Goal: Information Seeking & Learning: Learn about a topic

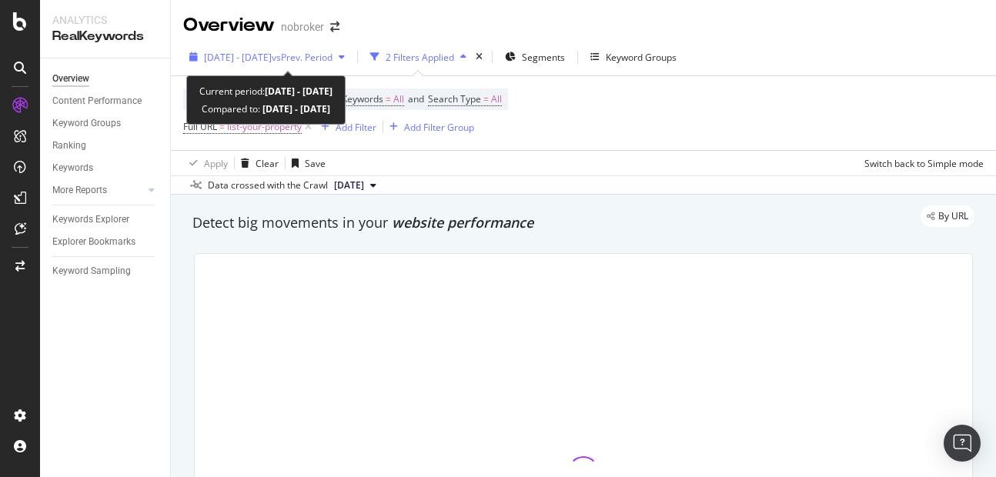
click at [272, 58] on span "[DATE] - [DATE]" at bounding box center [238, 57] width 68 height 13
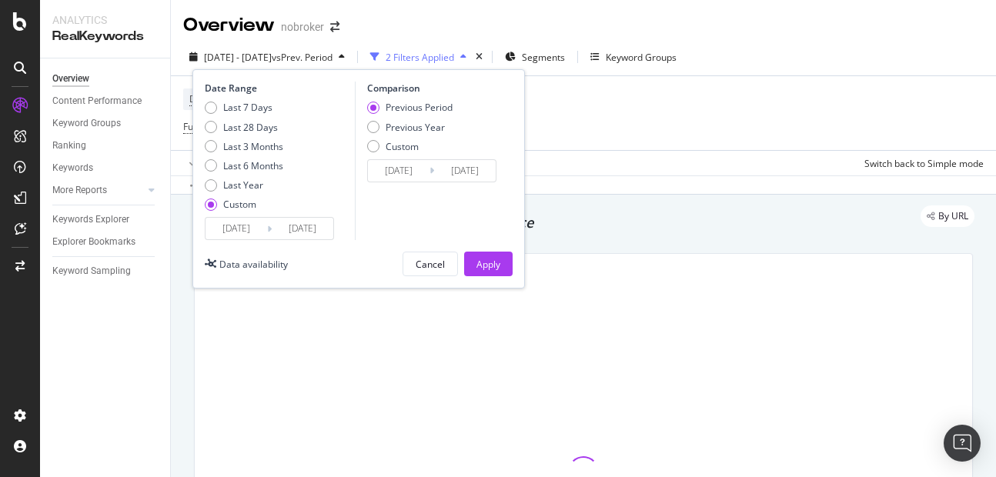
click at [295, 219] on input "[DATE]" at bounding box center [303, 229] width 62 height 22
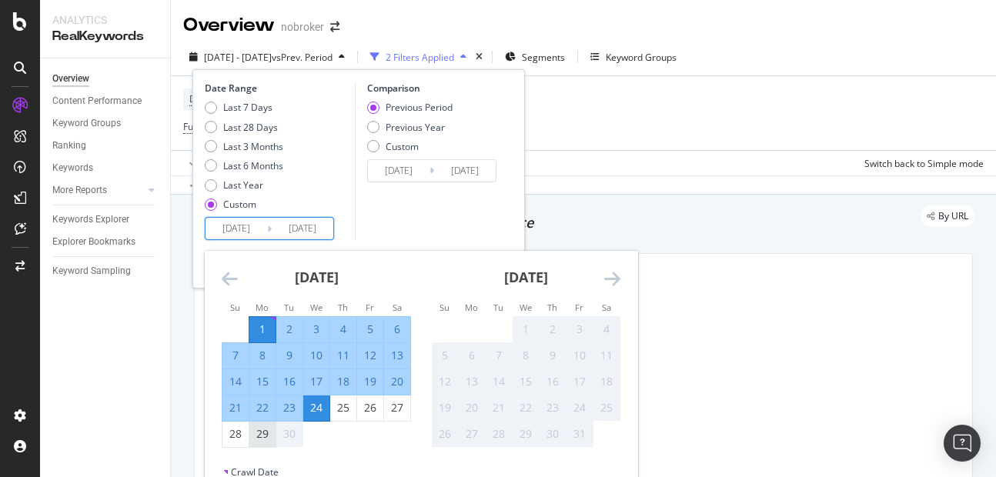
click at [259, 434] on div "29" at bounding box center [262, 433] width 26 height 15
type input "[DATE]"
type input "2025/08/03"
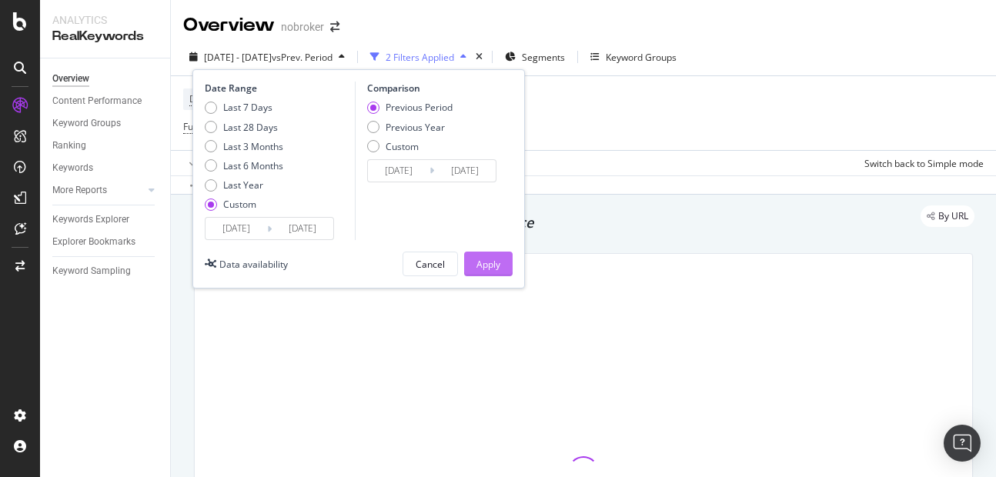
click at [481, 259] on div "Apply" at bounding box center [488, 264] width 24 height 13
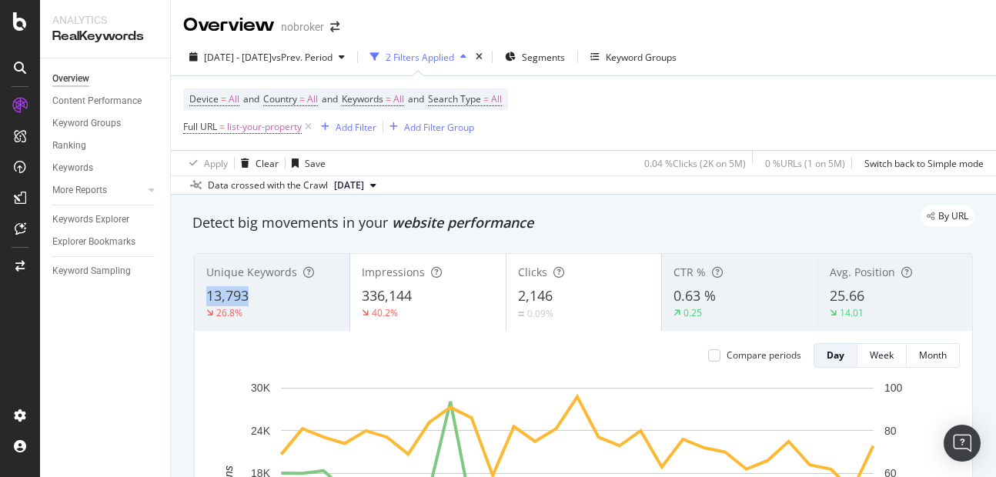
copy span "13,793"
drag, startPoint x: 205, startPoint y: 295, endPoint x: 280, endPoint y: 301, distance: 75.6
click at [280, 301] on div "Unique Keywords 13,793 26.8%" at bounding box center [272, 292] width 155 height 69
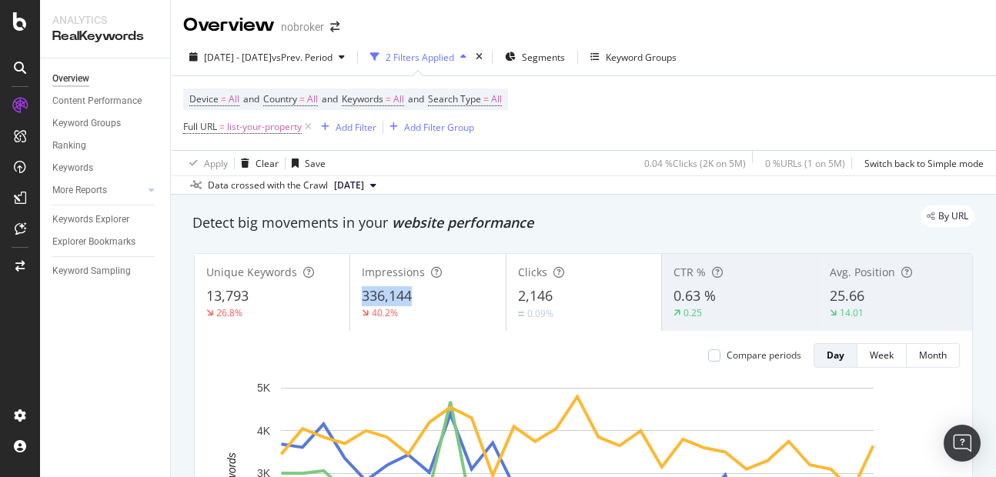
copy span "336,144"
drag, startPoint x: 359, startPoint y: 299, endPoint x: 422, endPoint y: 293, distance: 62.6
click at [422, 293] on div "336,144" at bounding box center [428, 296] width 132 height 20
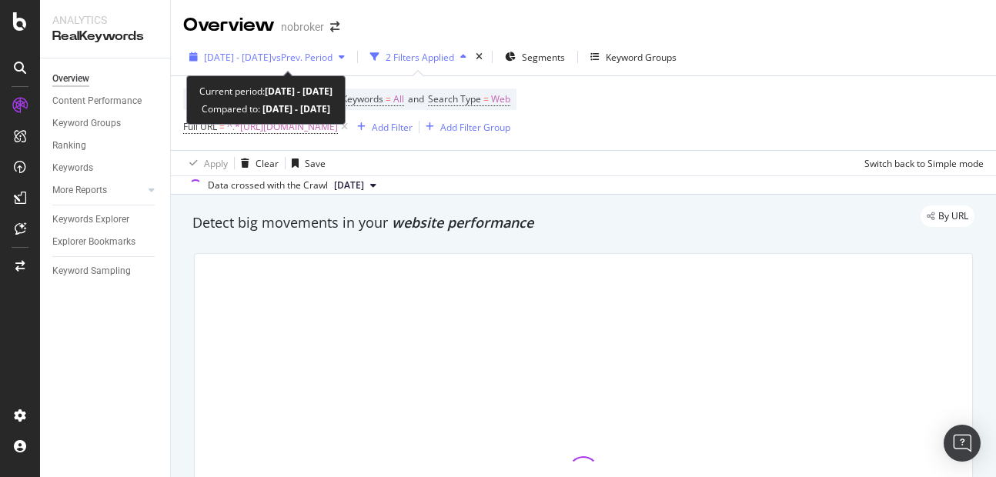
click at [259, 61] on span "[DATE] - [DATE]" at bounding box center [238, 57] width 68 height 13
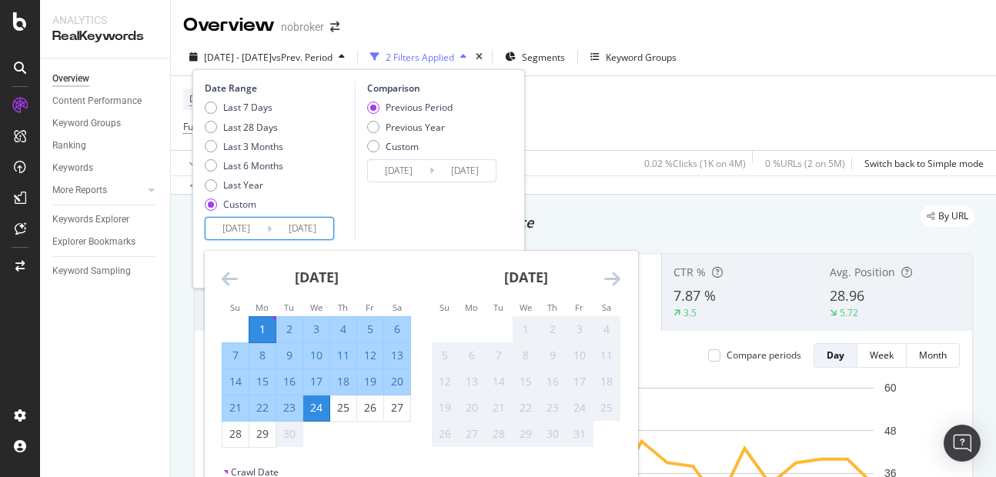
click at [319, 237] on input "[DATE]" at bounding box center [303, 229] width 62 height 22
click at [265, 436] on div "29" at bounding box center [262, 433] width 26 height 15
type input "[DATE]"
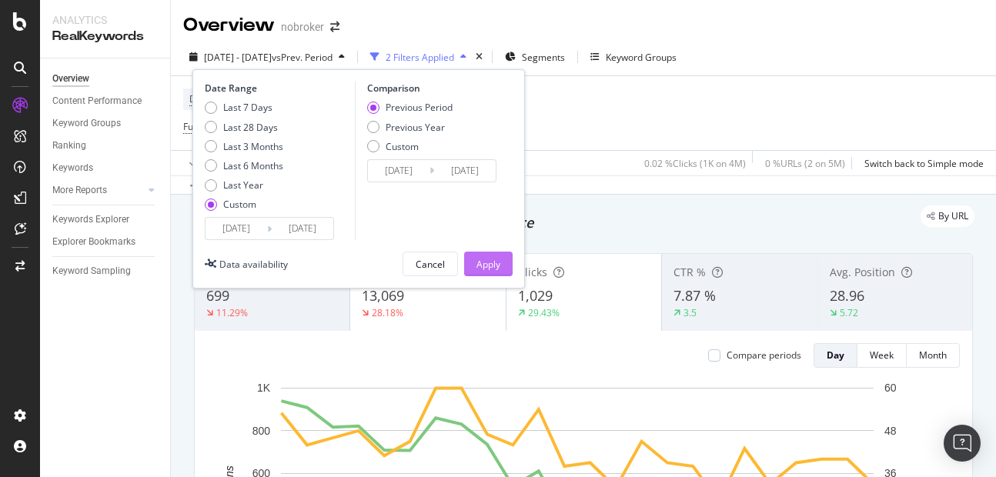
click at [471, 254] on button "Apply" at bounding box center [488, 264] width 48 height 25
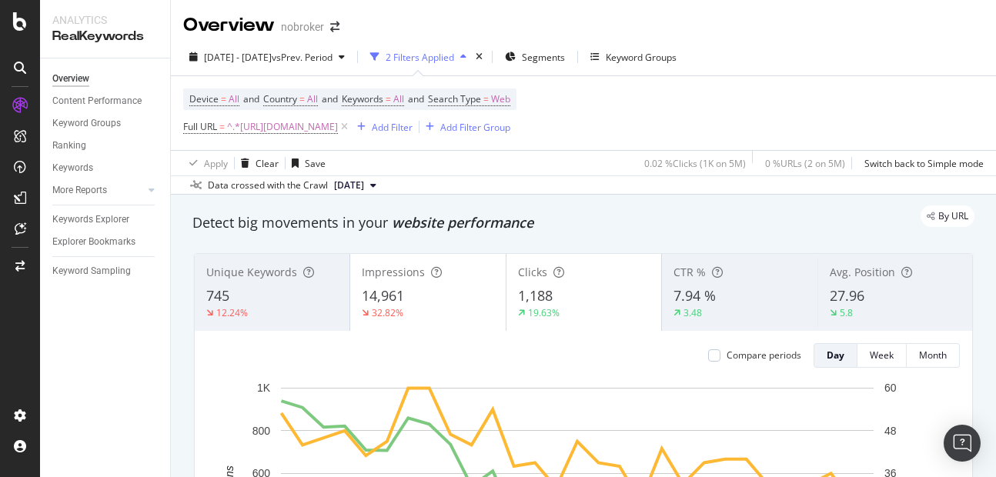
drag, startPoint x: 205, startPoint y: 295, endPoint x: 182, endPoint y: 312, distance: 28.6
copy span "745"
drag, startPoint x: 201, startPoint y: 297, endPoint x: 244, endPoint y: 301, distance: 43.3
click at [244, 301] on div "Unique Keywords 745 12.24%" at bounding box center [272, 292] width 155 height 69
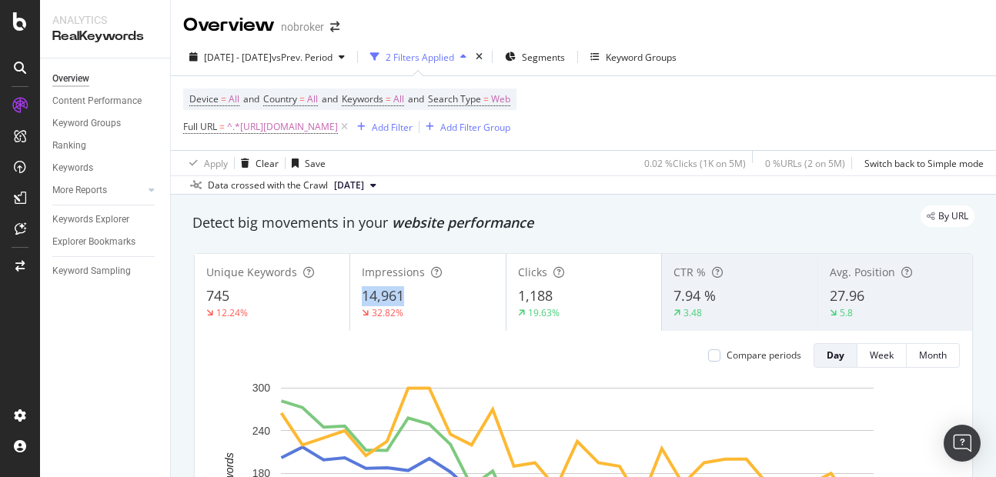
copy span "14,961"
drag, startPoint x: 357, startPoint y: 297, endPoint x: 419, endPoint y: 300, distance: 61.6
click at [419, 300] on div "Impressions 14,961 32.82%" at bounding box center [427, 292] width 155 height 69
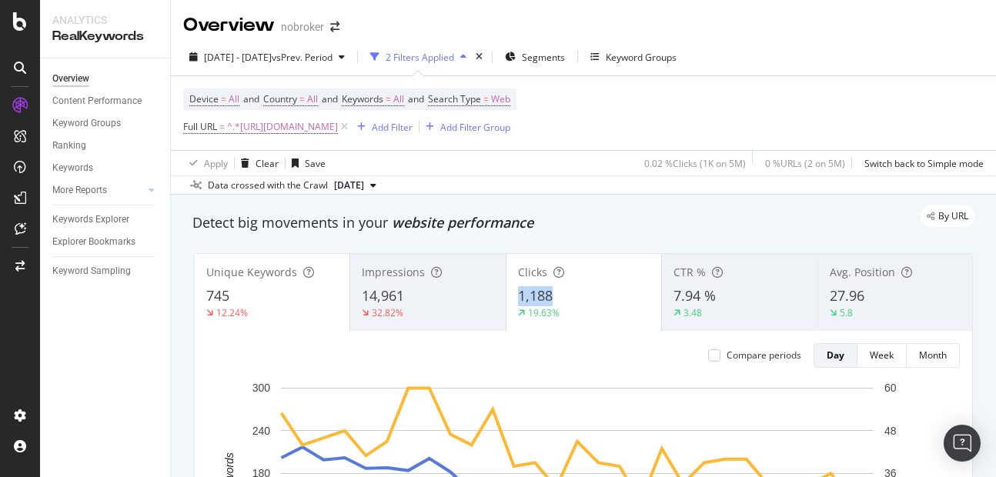
copy span "1,188"
drag, startPoint x: 507, startPoint y: 296, endPoint x: 585, endPoint y: 298, distance: 77.7
click at [585, 298] on div "Clicks 1,188 19.63%" at bounding box center [583, 292] width 155 height 69
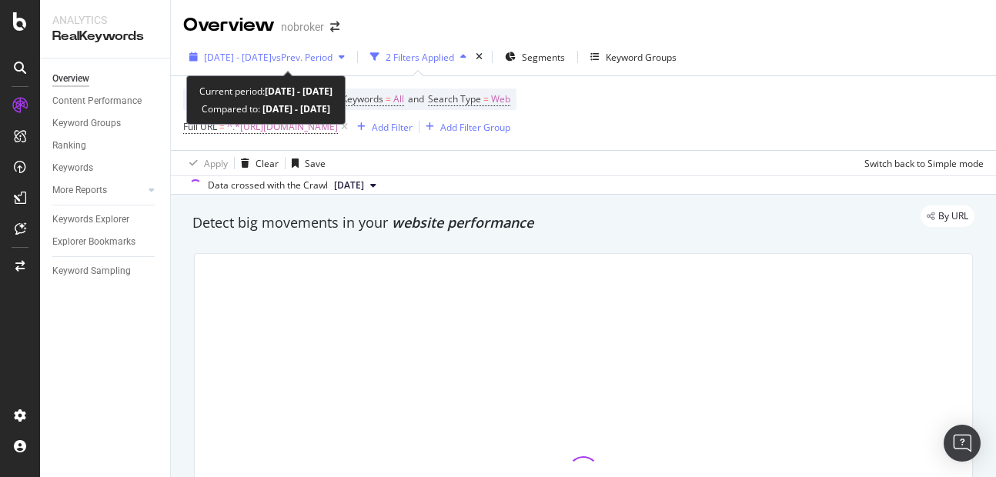
click at [253, 48] on div "2025 Sep. 1st - Sep. 24th vs Prev. Period" at bounding box center [267, 56] width 168 height 23
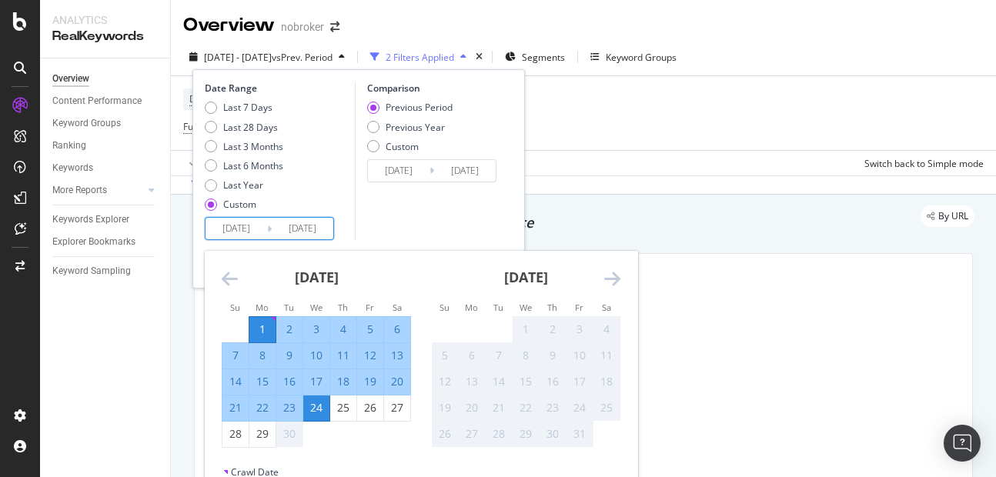
click at [302, 226] on input "2025/09/24" at bounding box center [303, 229] width 62 height 22
click at [265, 433] on div "29" at bounding box center [262, 433] width 26 height 15
type input "[DATE]"
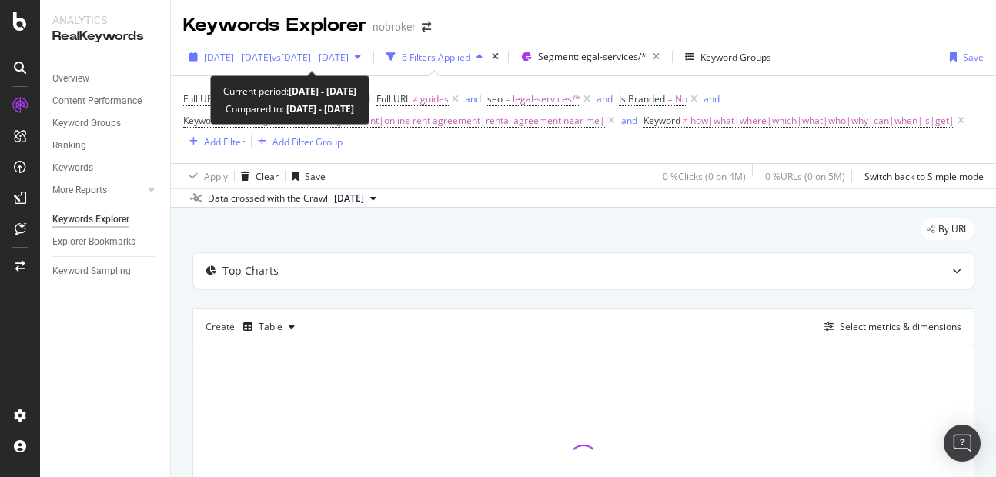
click at [272, 52] on span "[DATE] - [DATE]" at bounding box center [238, 57] width 68 height 13
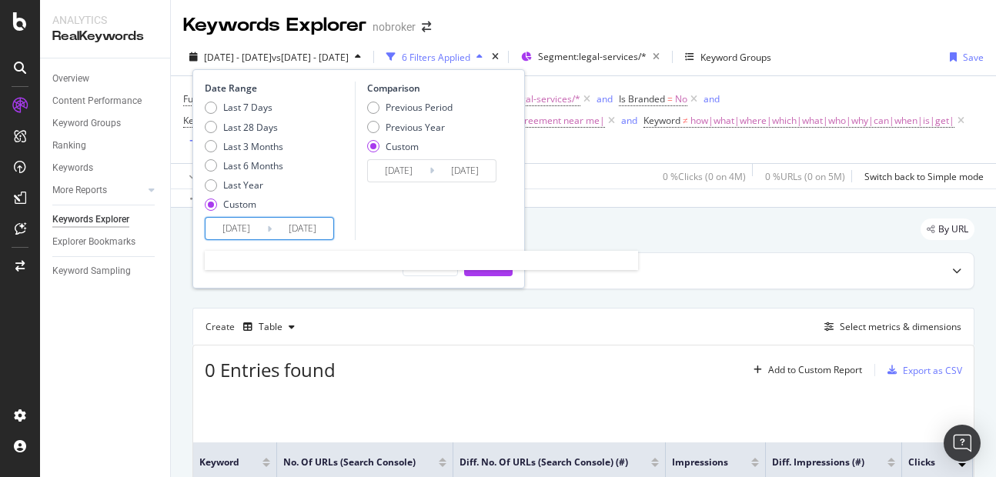
click at [313, 225] on input "[DATE]" at bounding box center [303, 229] width 62 height 22
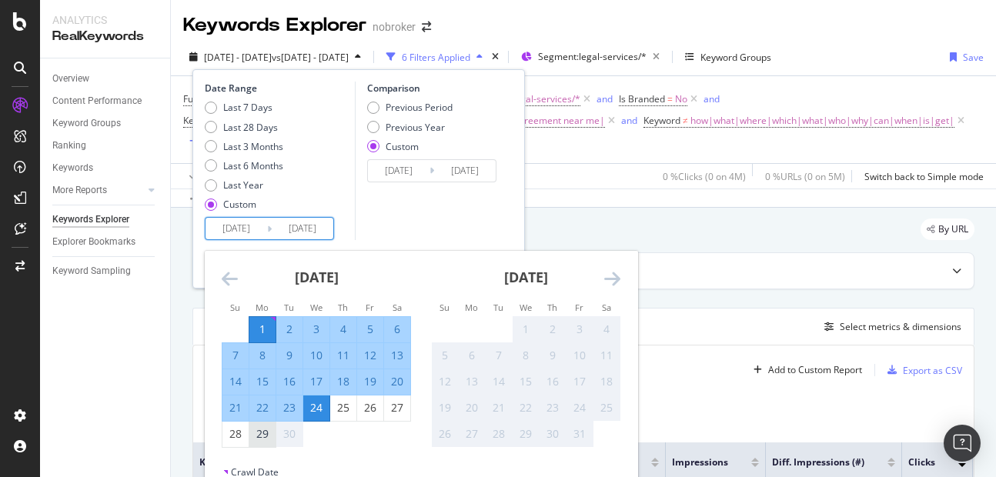
click at [257, 429] on div "29" at bounding box center [262, 433] width 26 height 15
type input "[DATE]"
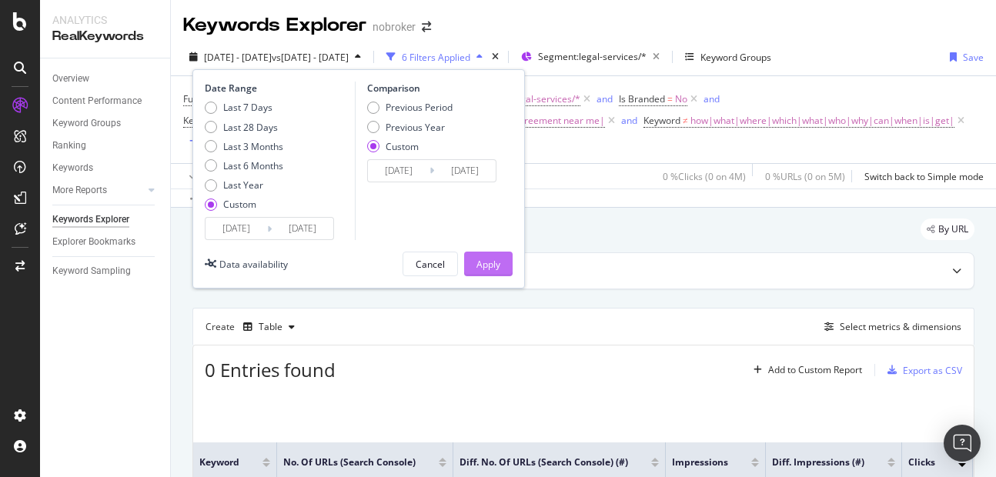
click at [481, 252] on div "Apply" at bounding box center [488, 263] width 24 height 23
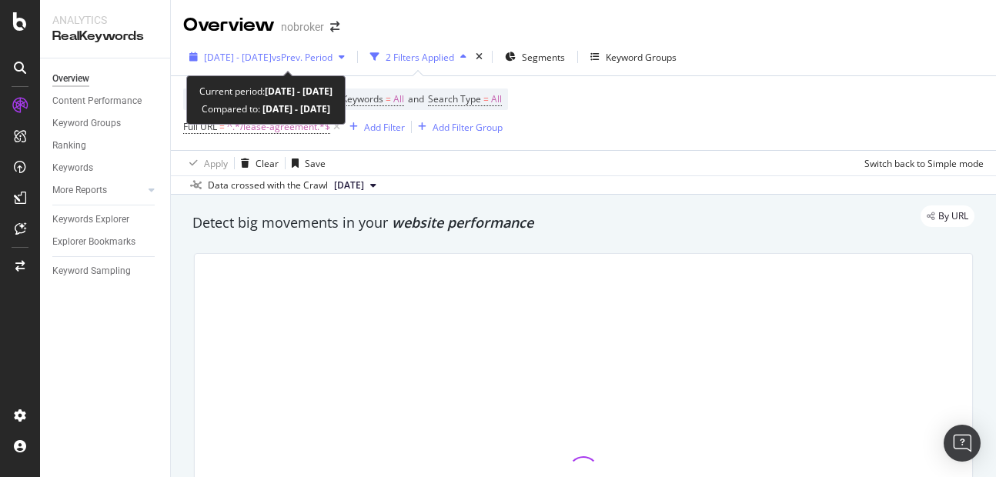
click at [265, 58] on span "[DATE] - [DATE]" at bounding box center [238, 57] width 68 height 13
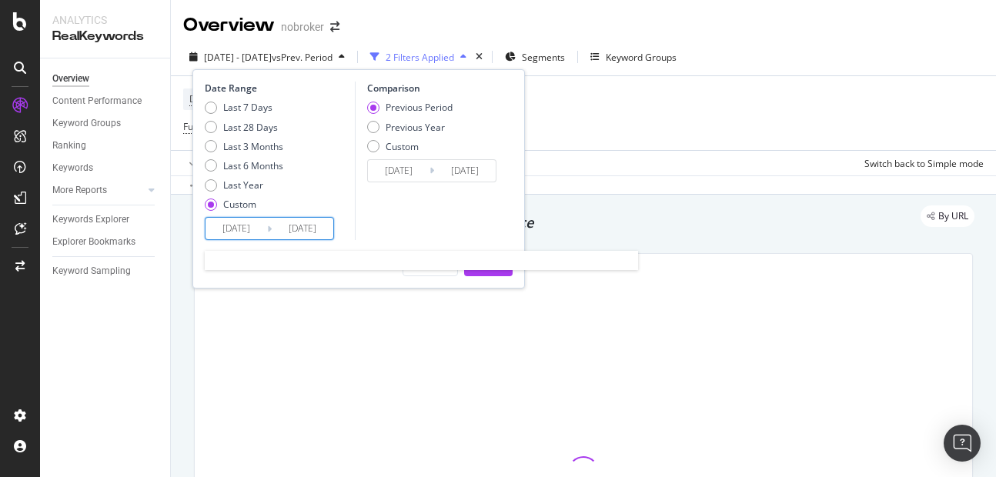
click at [304, 230] on input "[DATE]" at bounding box center [303, 229] width 62 height 22
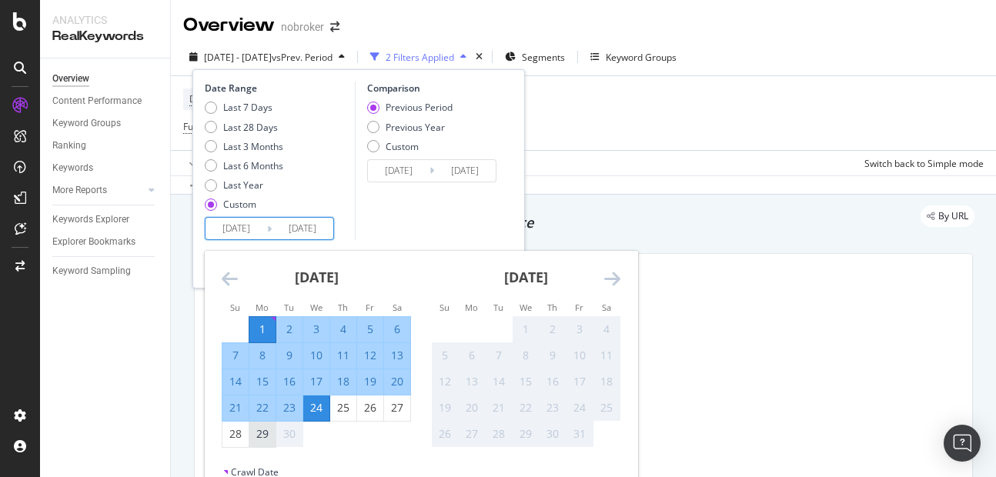
click at [258, 433] on div "29" at bounding box center [262, 433] width 26 height 15
type input "[DATE]"
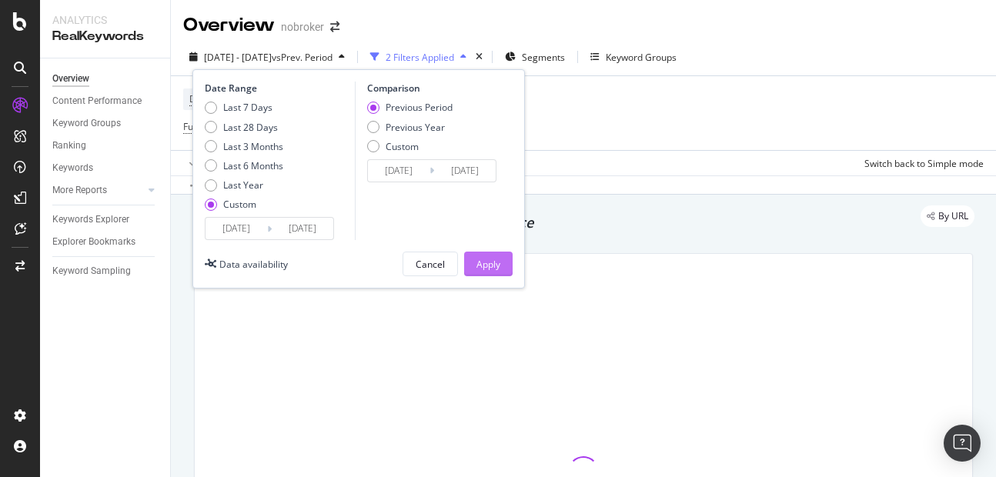
click at [478, 269] on div "Apply" at bounding box center [488, 264] width 24 height 13
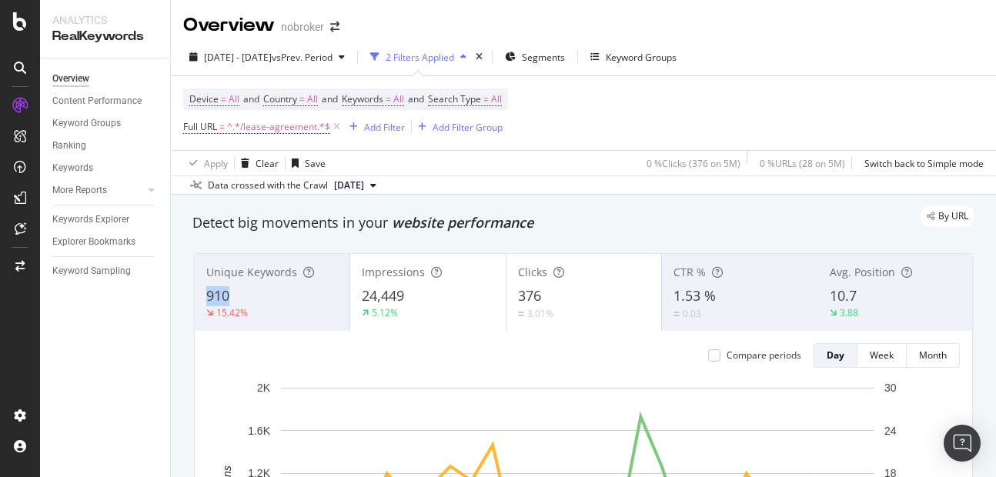
copy span "910"
drag, startPoint x: 199, startPoint y: 294, endPoint x: 257, endPoint y: 299, distance: 58.7
click at [257, 299] on div "Unique Keywords 910 15.42%" at bounding box center [272, 292] width 155 height 69
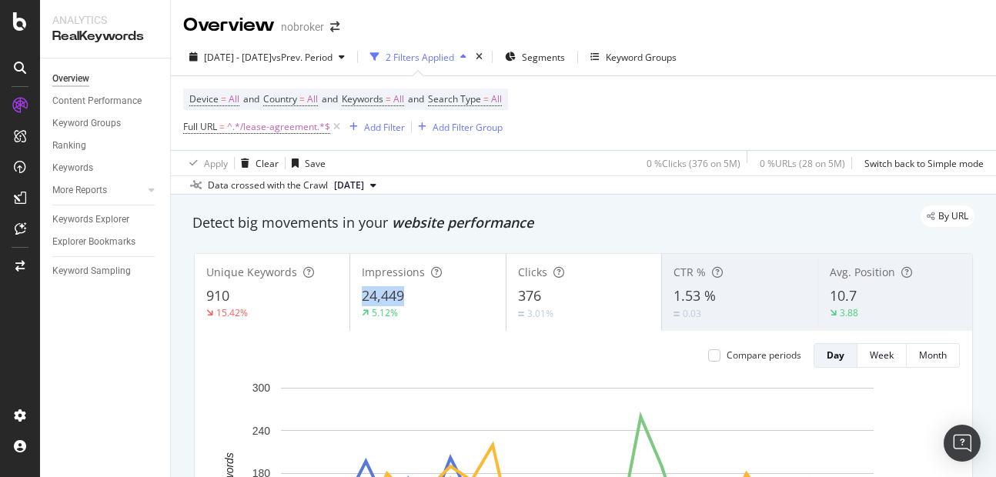
copy span "24,449"
drag, startPoint x: 362, startPoint y: 295, endPoint x: 414, endPoint y: 298, distance: 52.4
click at [414, 298] on div "24,449" at bounding box center [428, 296] width 132 height 20
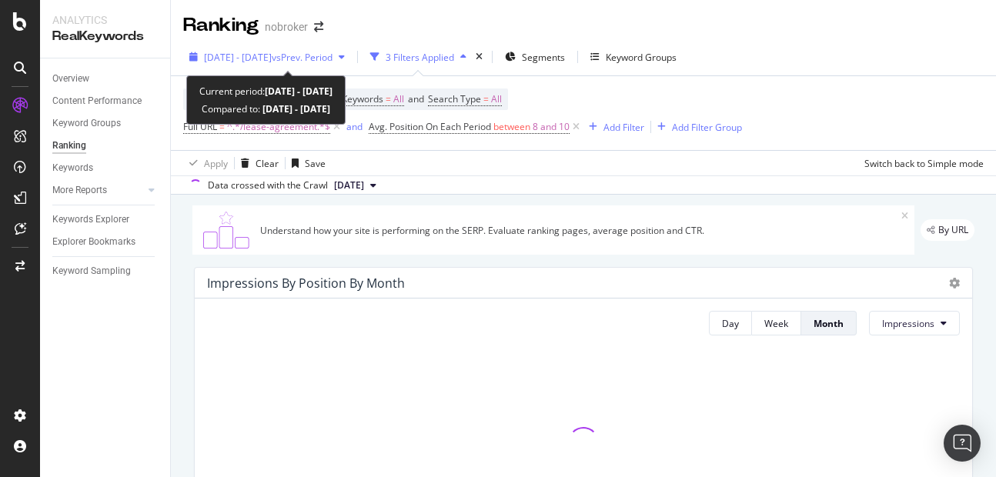
click at [265, 58] on span "[DATE] - [DATE]" at bounding box center [238, 57] width 68 height 13
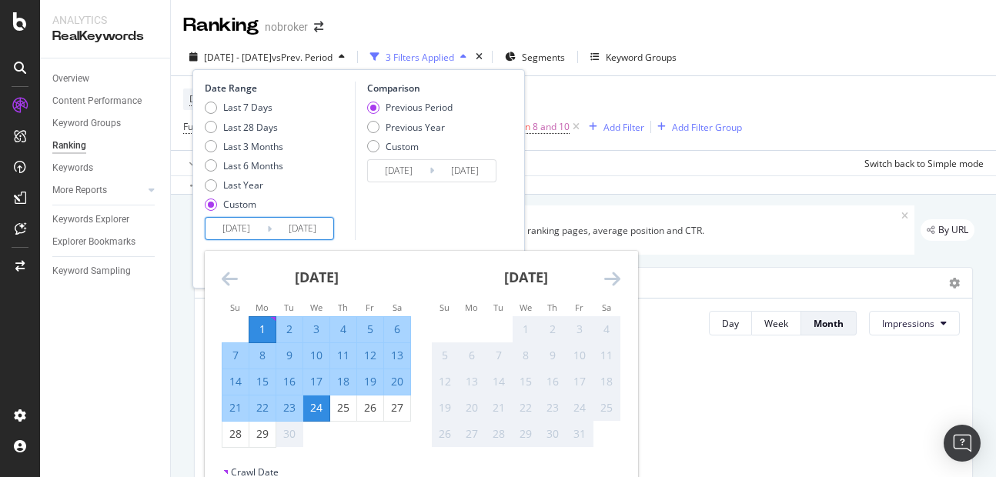
click at [297, 234] on input "[DATE]" at bounding box center [303, 229] width 62 height 22
click at [269, 437] on div "29" at bounding box center [262, 433] width 26 height 15
type input "[DATE]"
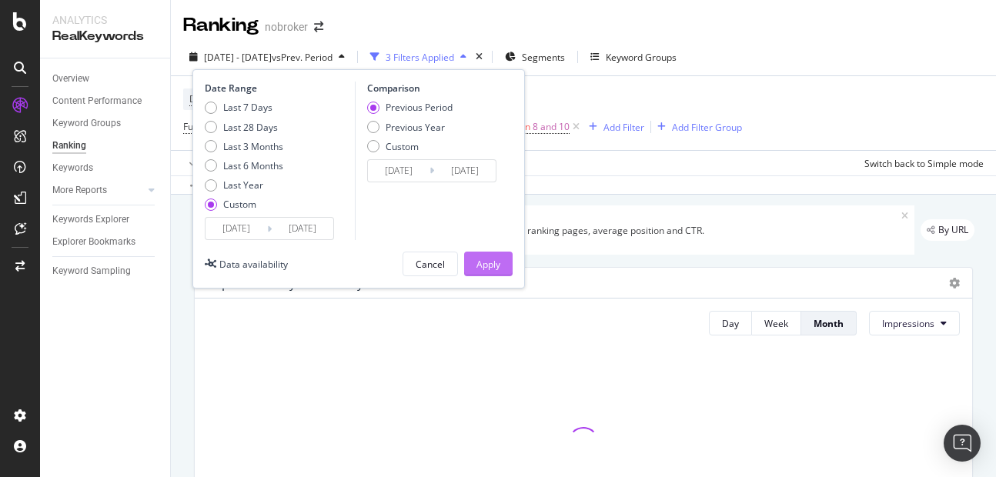
click at [482, 276] on button "Apply" at bounding box center [488, 264] width 48 height 25
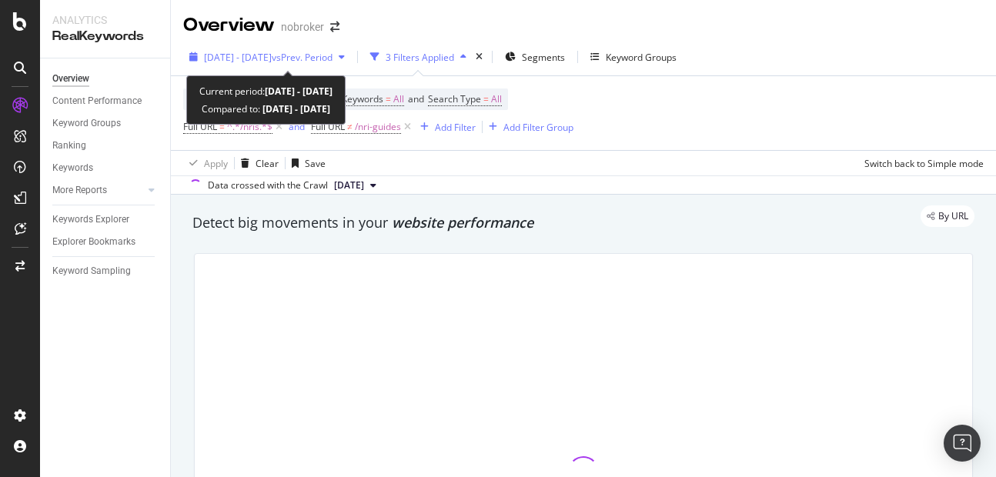
click at [288, 66] on div "2025 Sep. 1st - Sep. 24th vs Prev. Period" at bounding box center [267, 56] width 168 height 23
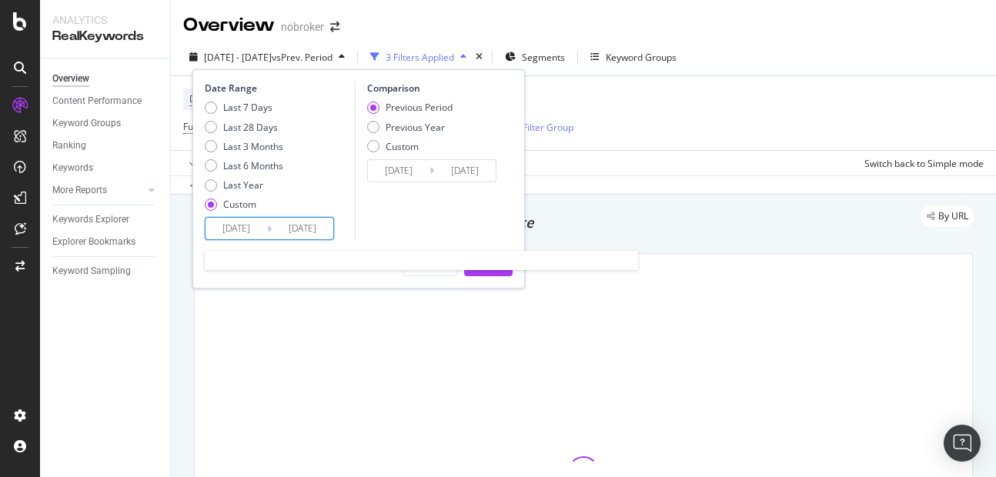
click at [302, 223] on input "[DATE]" at bounding box center [303, 229] width 62 height 22
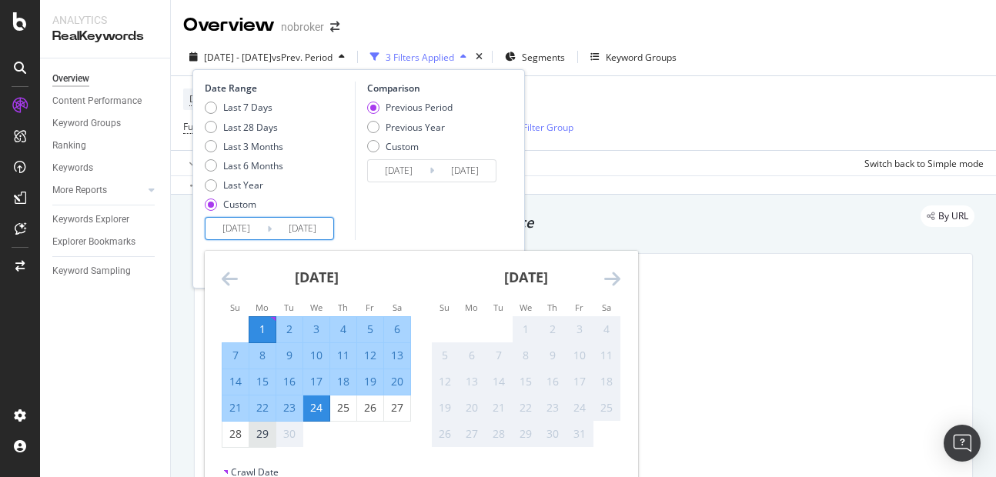
click at [256, 435] on div "29" at bounding box center [262, 433] width 26 height 15
type input "[DATE]"
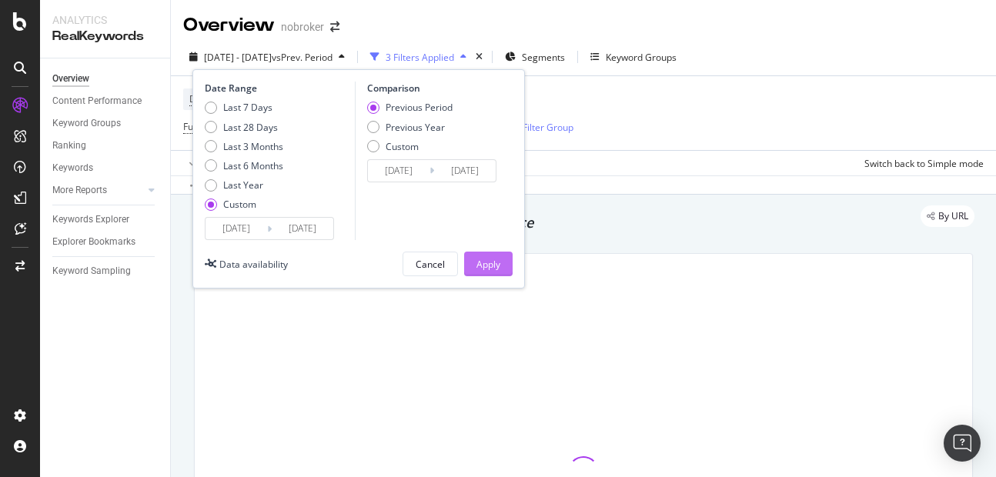
click at [498, 267] on div "Apply" at bounding box center [488, 264] width 24 height 13
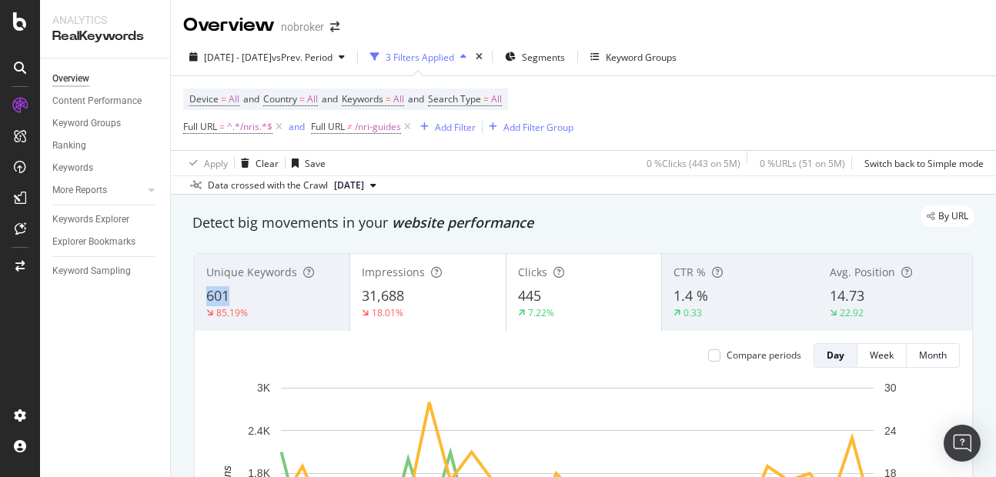
copy span "601"
drag, startPoint x: 198, startPoint y: 295, endPoint x: 252, endPoint y: 304, distance: 54.5
click at [252, 304] on div "Unique Keywords 601 85.19%" at bounding box center [272, 292] width 155 height 69
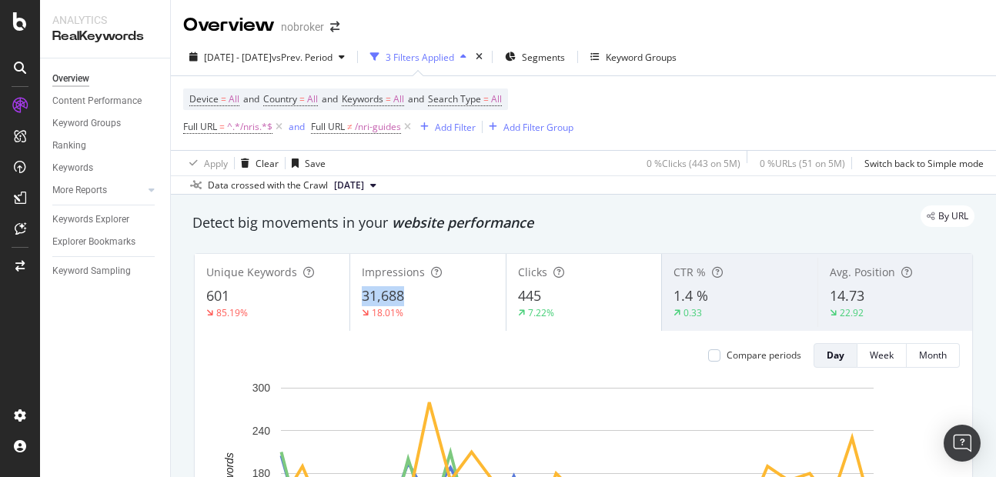
copy span "31,688"
drag, startPoint x: 359, startPoint y: 286, endPoint x: 437, endPoint y: 294, distance: 78.1
click at [437, 294] on div "31,688" at bounding box center [428, 296] width 132 height 20
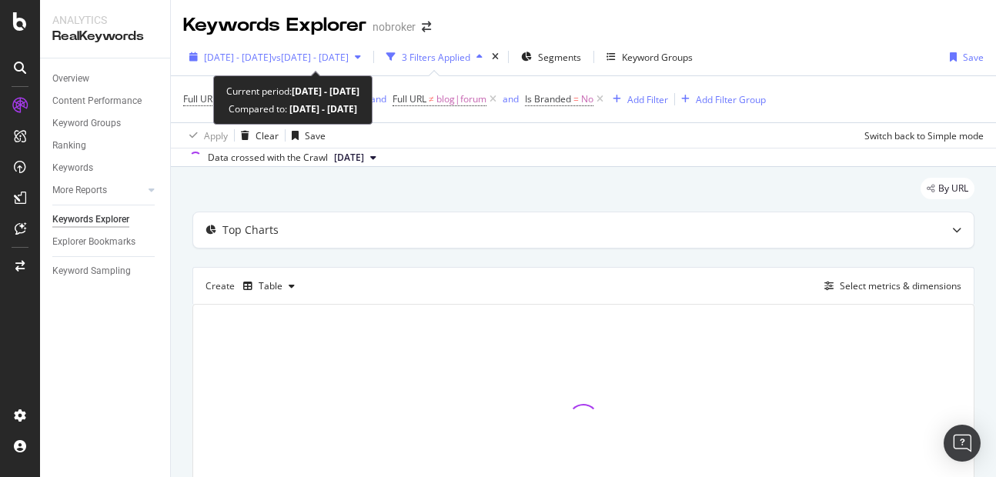
click at [256, 64] on div "[DATE] - [DATE] vs [DATE] - [DATE]" at bounding box center [275, 56] width 184 height 23
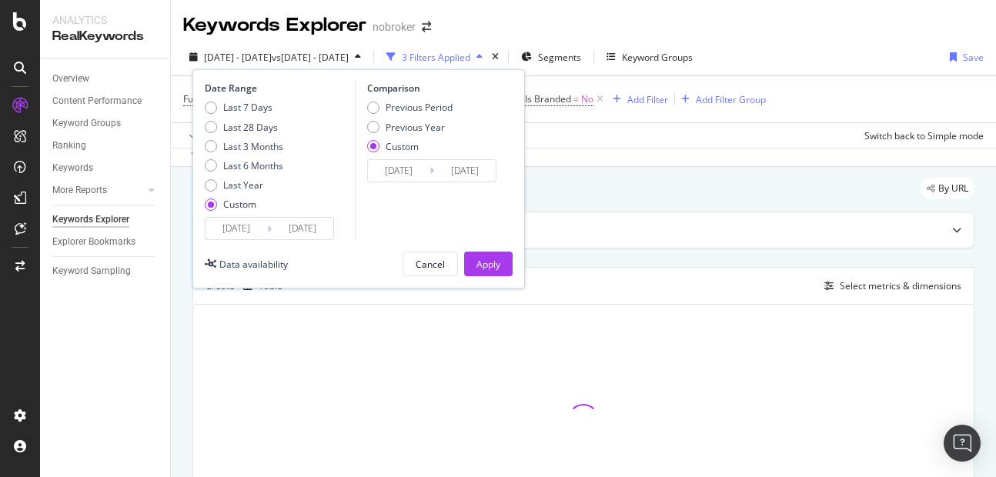
click at [319, 241] on div "Date Range Last 7 Days Last 28 Days Last 3 Months Last 6 Months Last Year Custo…" at bounding box center [358, 178] width 332 height 219
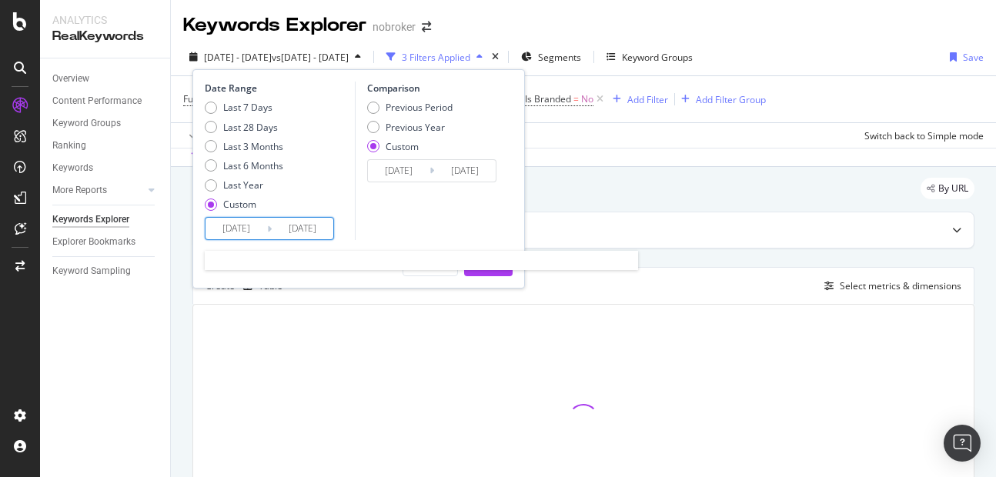
click at [317, 234] on input "[DATE]" at bounding box center [303, 229] width 62 height 22
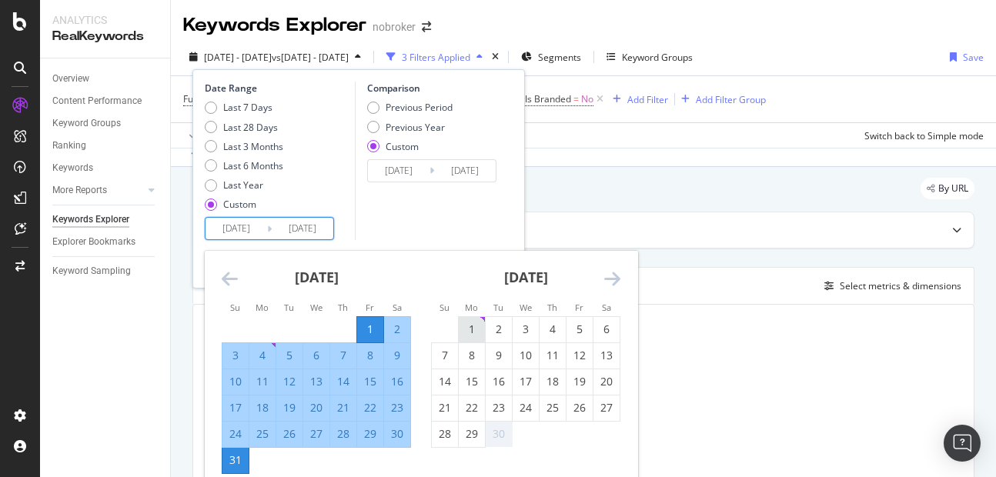
click at [474, 324] on div "1" at bounding box center [472, 329] width 26 height 15
type input "[DATE]"
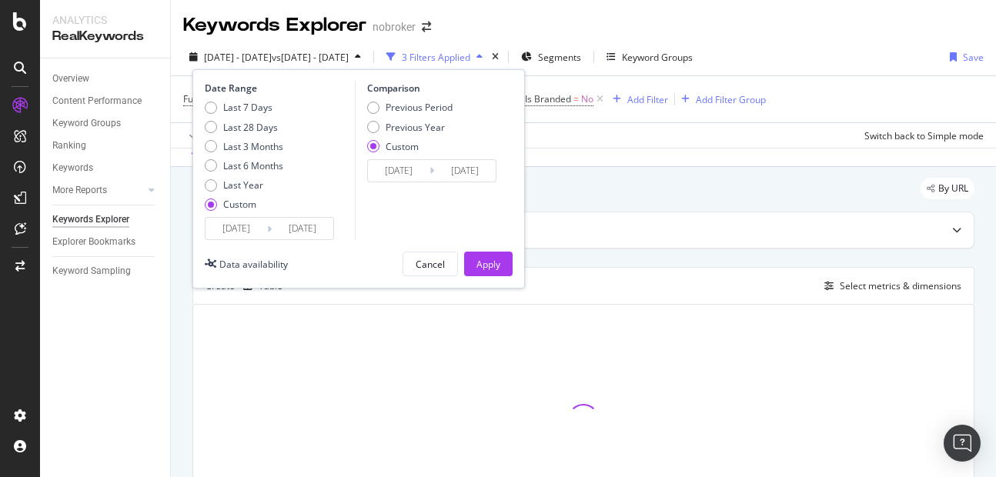
click at [239, 217] on div "[DATE] Navigate forward to interact with the calendar and select a date. Press …" at bounding box center [269, 228] width 129 height 23
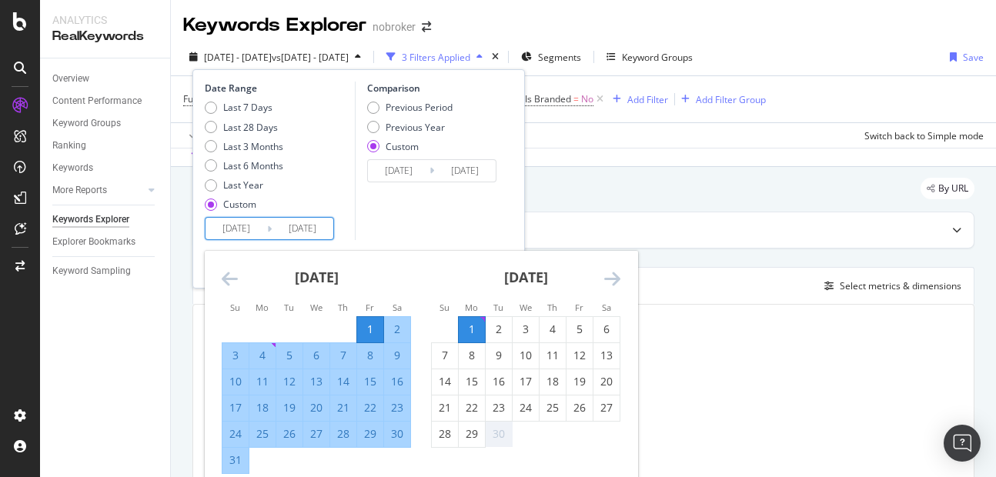
click at [243, 233] on input "[DATE]" at bounding box center [236, 229] width 62 height 22
click at [476, 334] on div "1" at bounding box center [472, 329] width 26 height 15
type input "[DATE]"
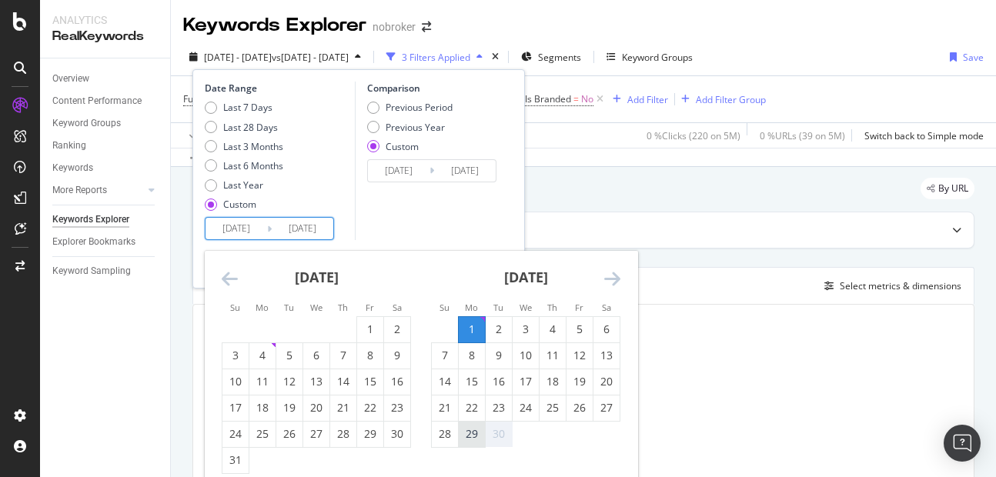
click at [478, 429] on div "29" at bounding box center [472, 433] width 26 height 15
type input "[DATE]"
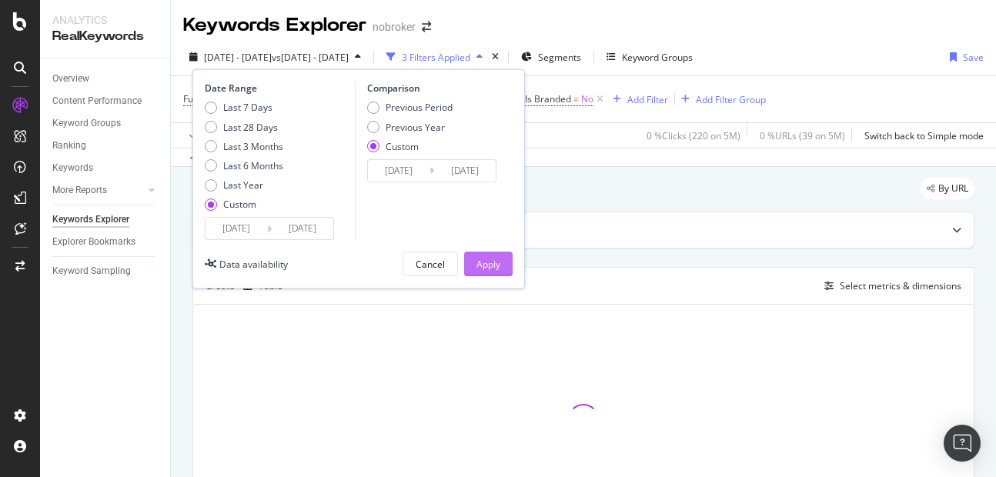
click at [486, 267] on div "Apply" at bounding box center [488, 264] width 24 height 13
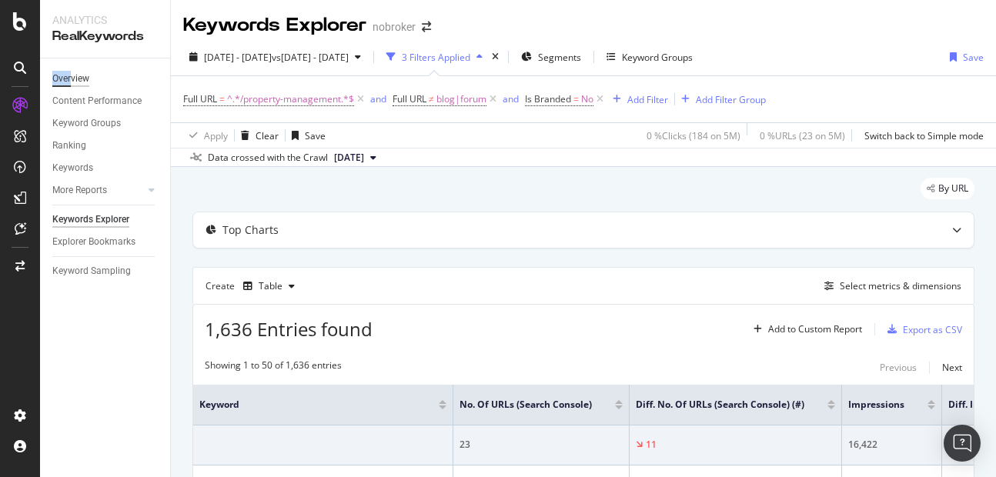
drag, startPoint x: 72, startPoint y: 64, endPoint x: 72, endPoint y: 74, distance: 10.0
click at [72, 74] on div "Overview Content Performance Keyword Groups Ranking Keywords More Reports Count…" at bounding box center [105, 267] width 130 height 419
click at [72, 74] on div "Overview" at bounding box center [70, 79] width 37 height 16
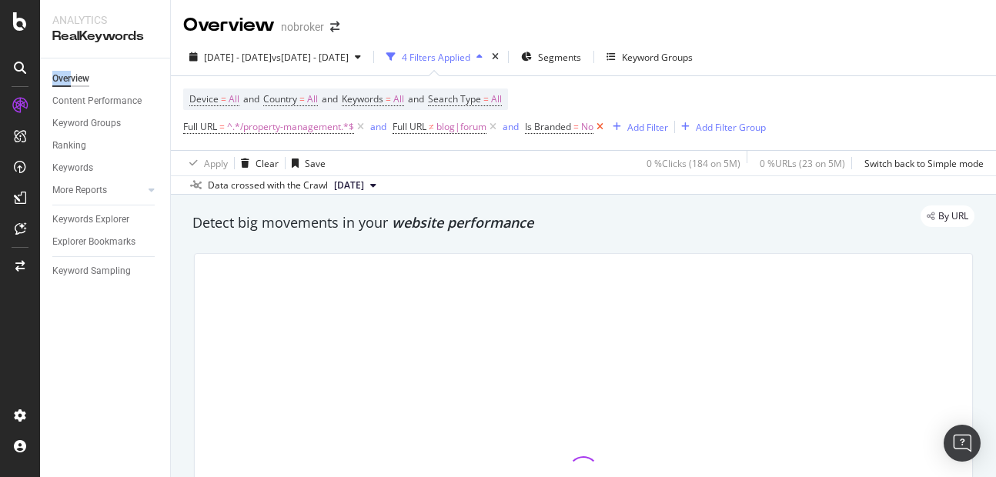
click at [602, 126] on icon at bounding box center [599, 126] width 13 height 15
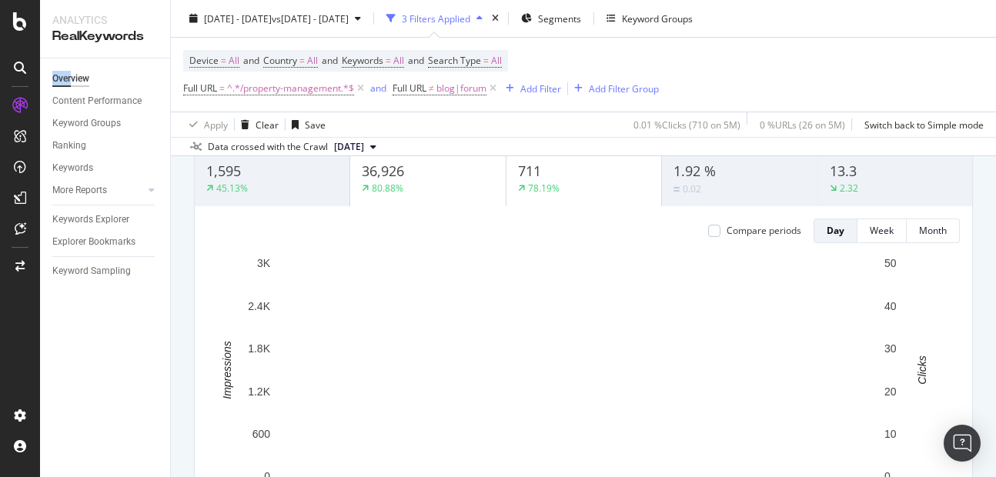
scroll to position [84, 0]
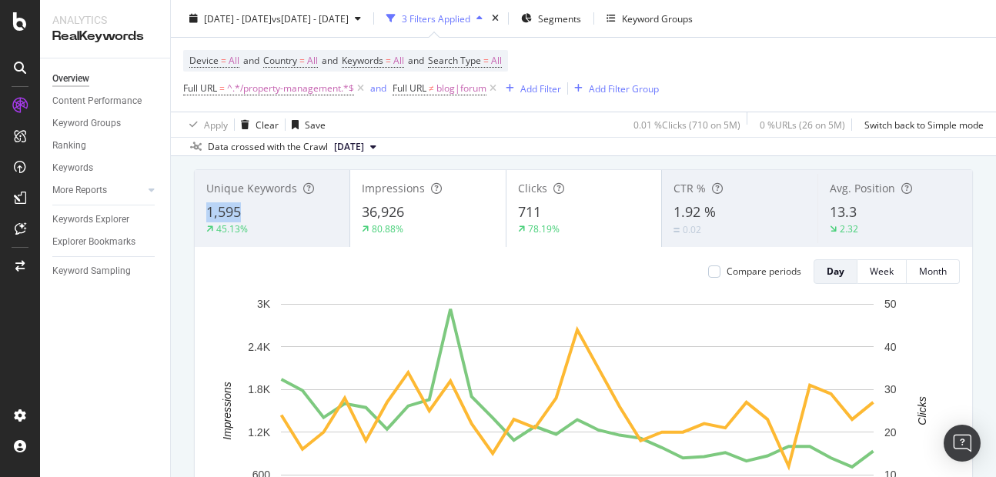
copy span "1,595"
drag, startPoint x: 193, startPoint y: 204, endPoint x: 254, endPoint y: 215, distance: 61.9
click at [254, 215] on div "Unique Keywords 1,595 45.13% Impressions 36,926 80.88% Clicks 711 78.19% CTR % …" at bounding box center [583, 388] width 797 height 462
copy span "36,926"
drag, startPoint x: 354, startPoint y: 214, endPoint x: 442, endPoint y: 216, distance: 87.7
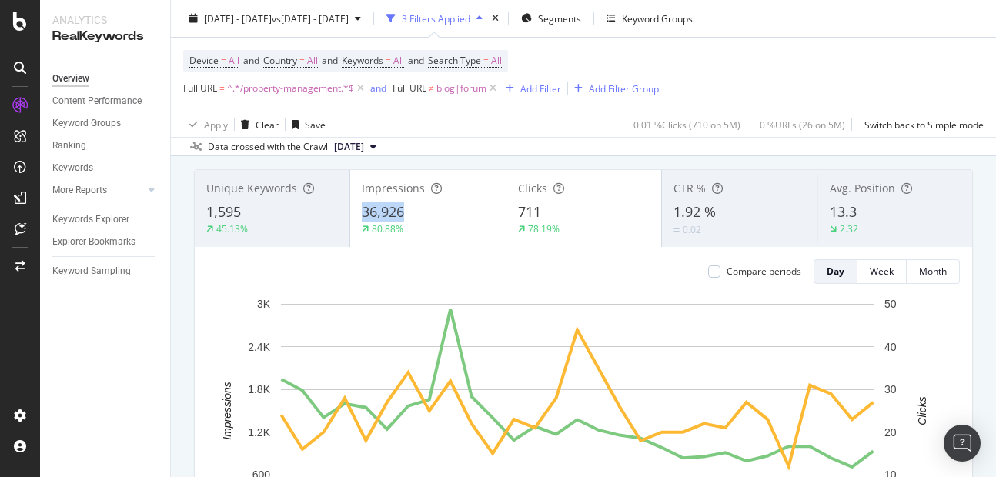
click at [442, 216] on div "Impressions 36,926 80.88%" at bounding box center [427, 208] width 155 height 69
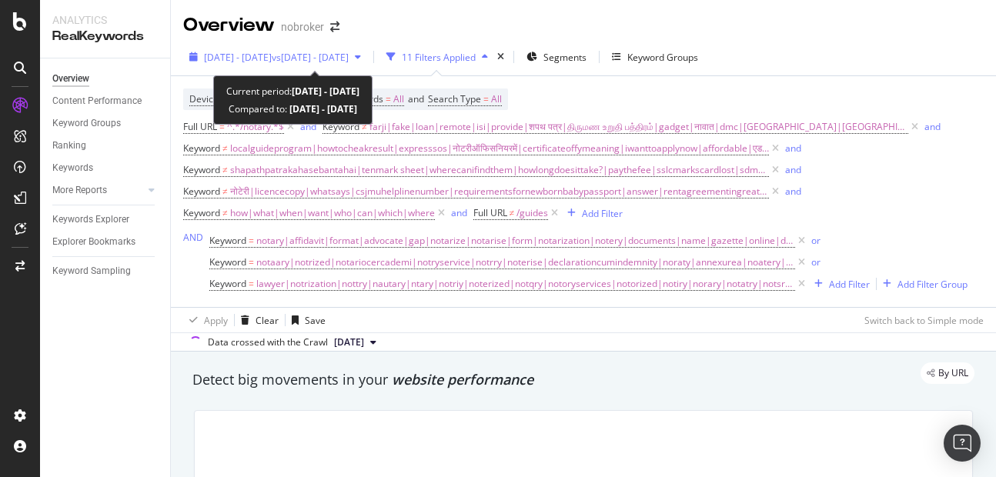
click at [272, 59] on span "[DATE] - [DATE]" at bounding box center [238, 57] width 68 height 13
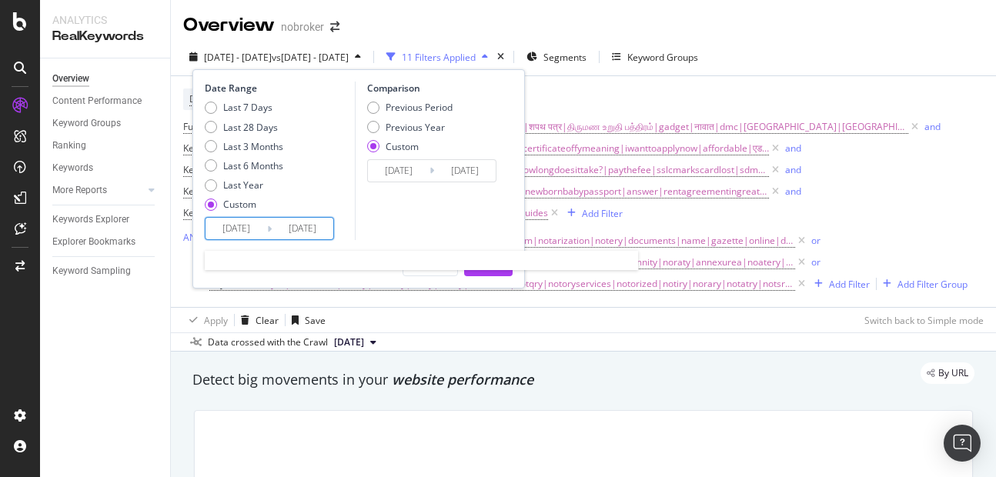
click at [313, 229] on input "[DATE]" at bounding box center [303, 229] width 62 height 22
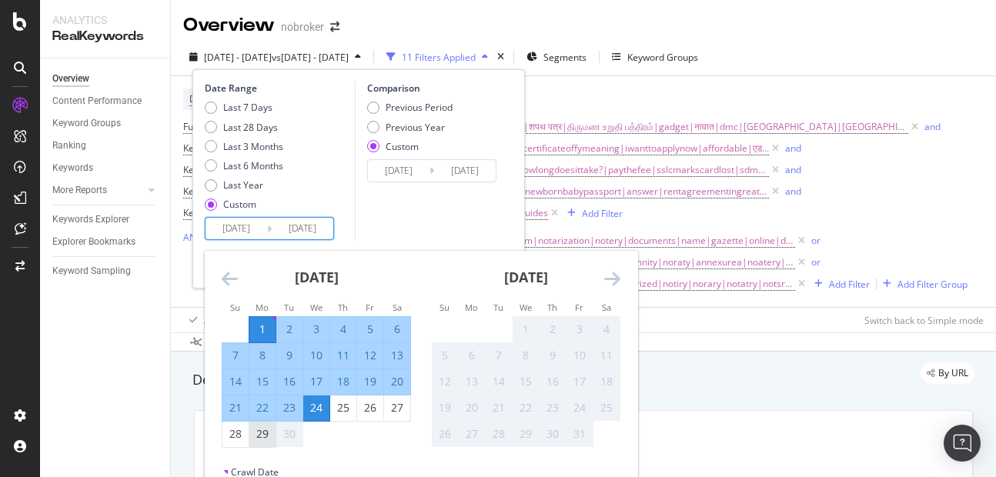
click at [268, 436] on div "29" at bounding box center [262, 433] width 26 height 15
type input "[DATE]"
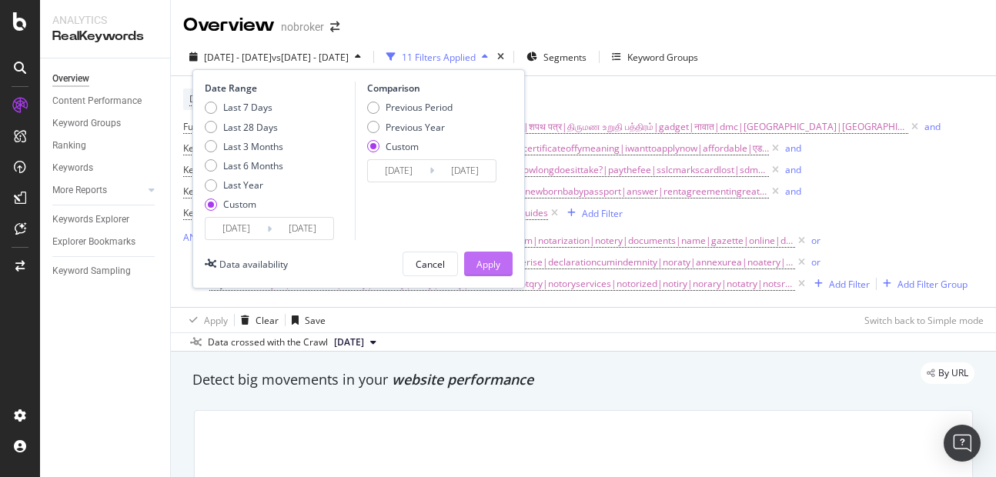
click at [483, 271] on div "Apply" at bounding box center [488, 263] width 24 height 23
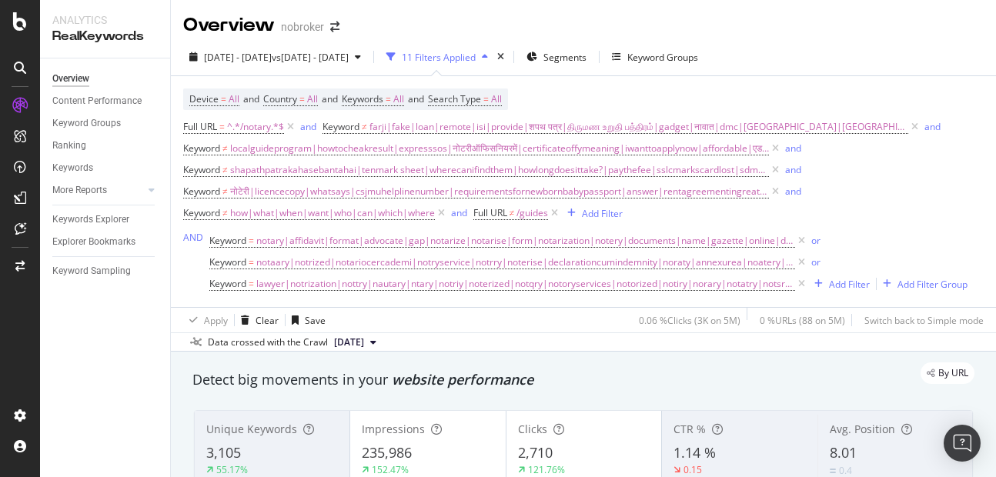
scroll to position [108, 0]
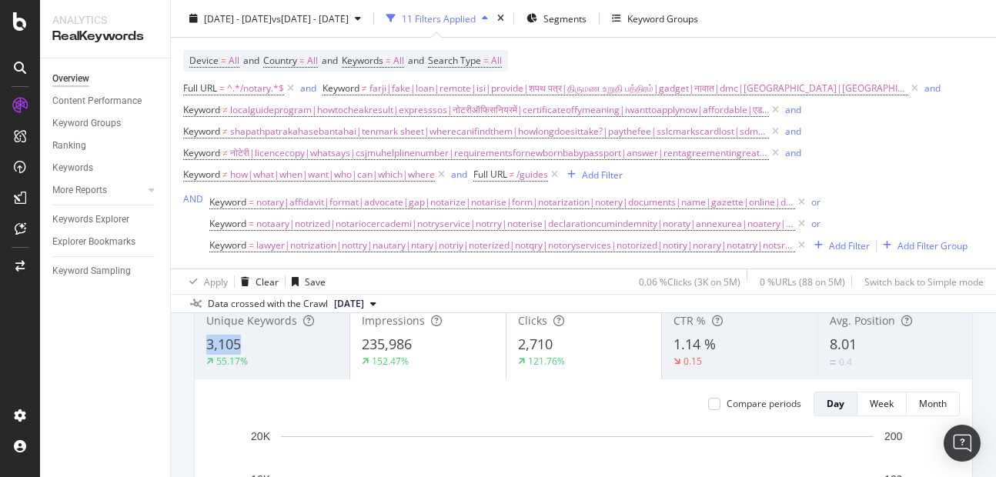
copy span "3,105"
drag, startPoint x: 206, startPoint y: 346, endPoint x: 284, endPoint y: 345, distance: 77.7
click at [284, 345] on div "3,105" at bounding box center [272, 345] width 132 height 20
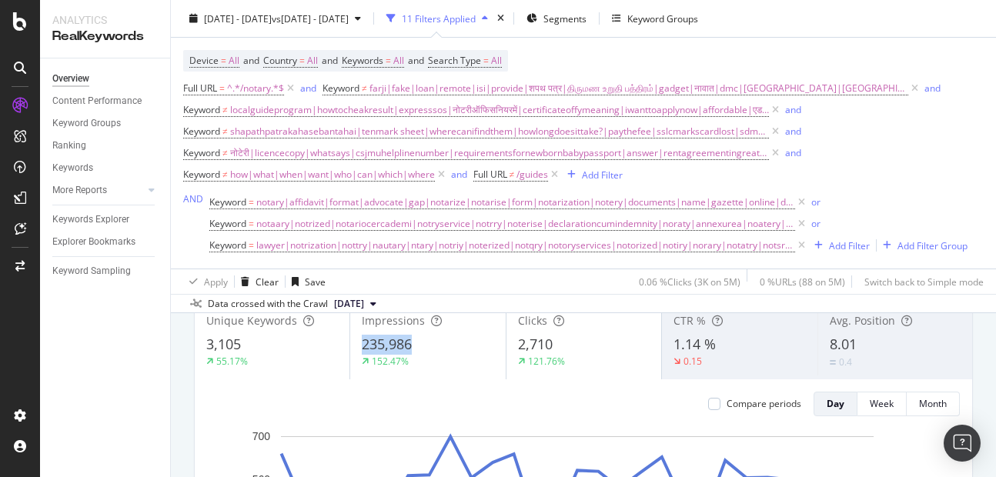
copy span "235,986"
drag, startPoint x: 355, startPoint y: 342, endPoint x: 423, endPoint y: 341, distance: 67.7
click at [423, 341] on div "Impressions 235,986 152.47%" at bounding box center [427, 340] width 155 height 69
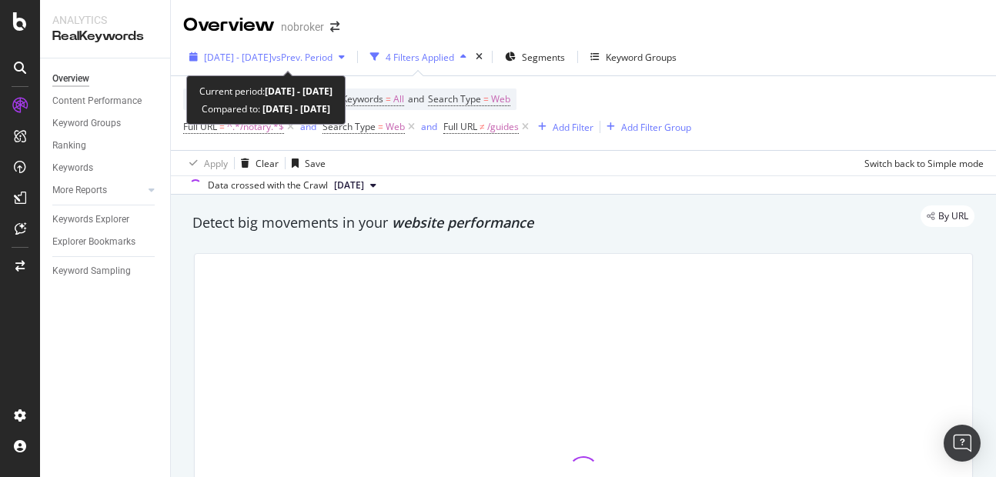
click at [272, 56] on span "[DATE] - [DATE]" at bounding box center [238, 57] width 68 height 13
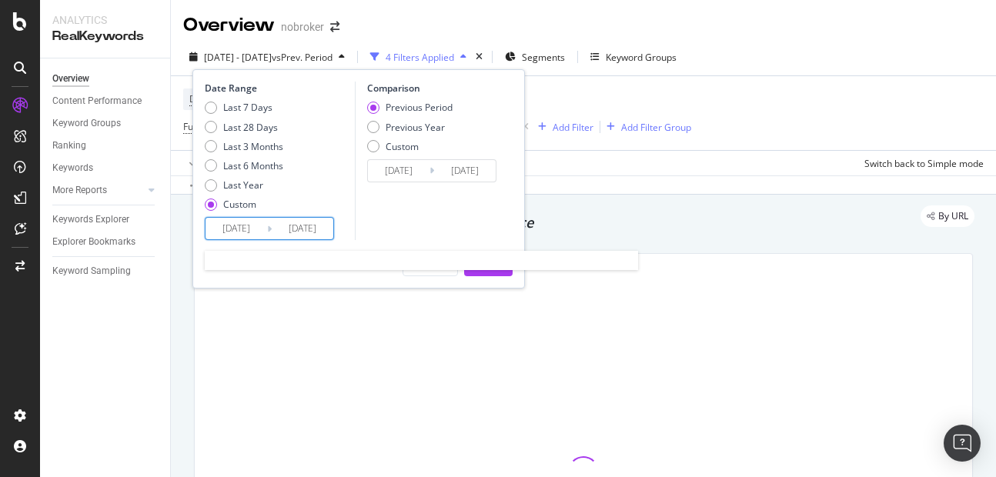
click at [297, 220] on input "[DATE]" at bounding box center [303, 229] width 62 height 22
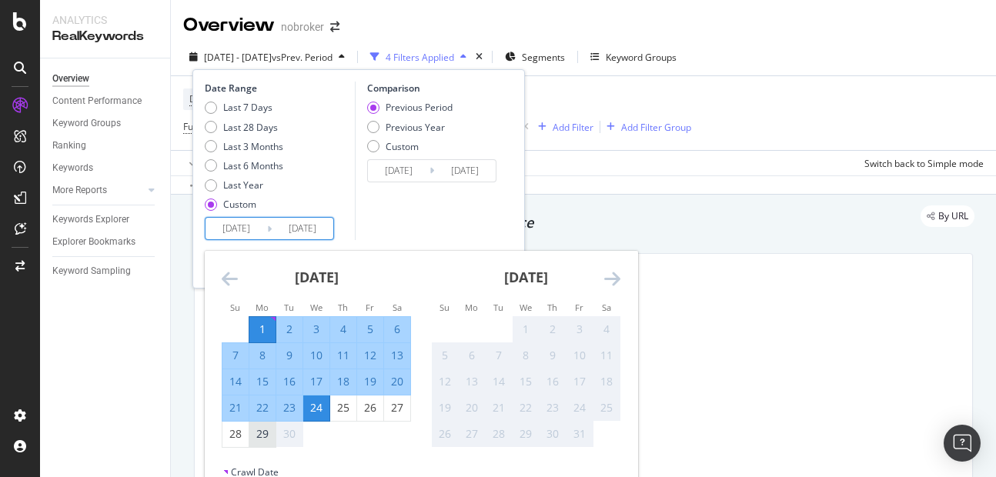
click at [259, 436] on div "29" at bounding box center [262, 433] width 26 height 15
type input "[DATE]"
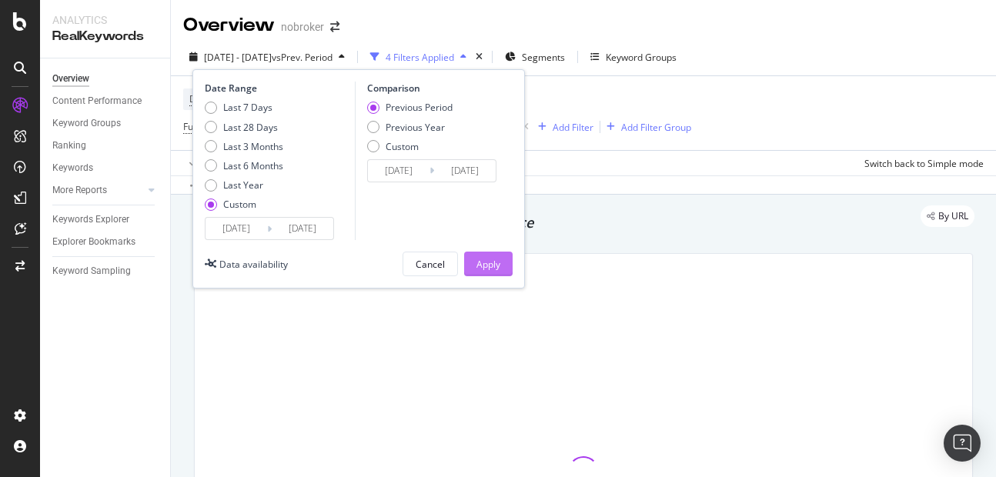
click at [489, 270] on div "Apply" at bounding box center [488, 264] width 24 height 13
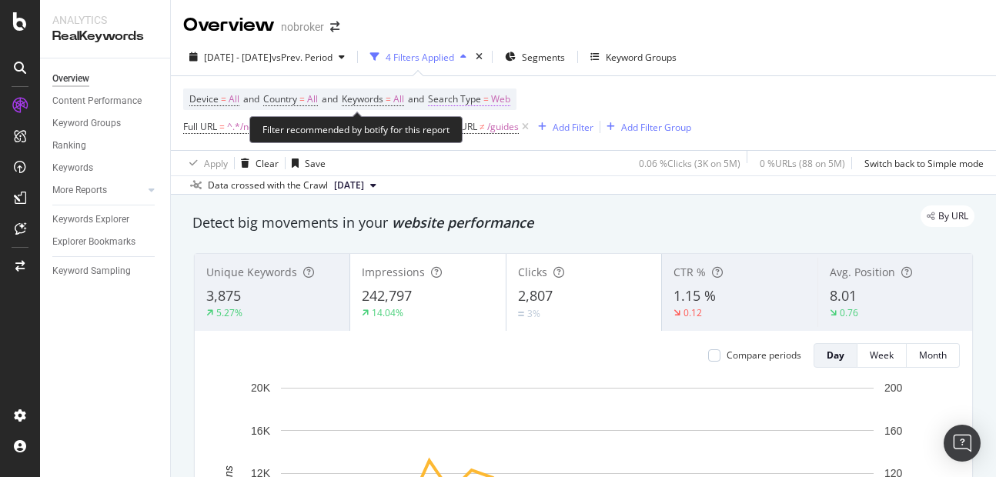
click at [510, 105] on span "Web" at bounding box center [500, 99] width 19 height 22
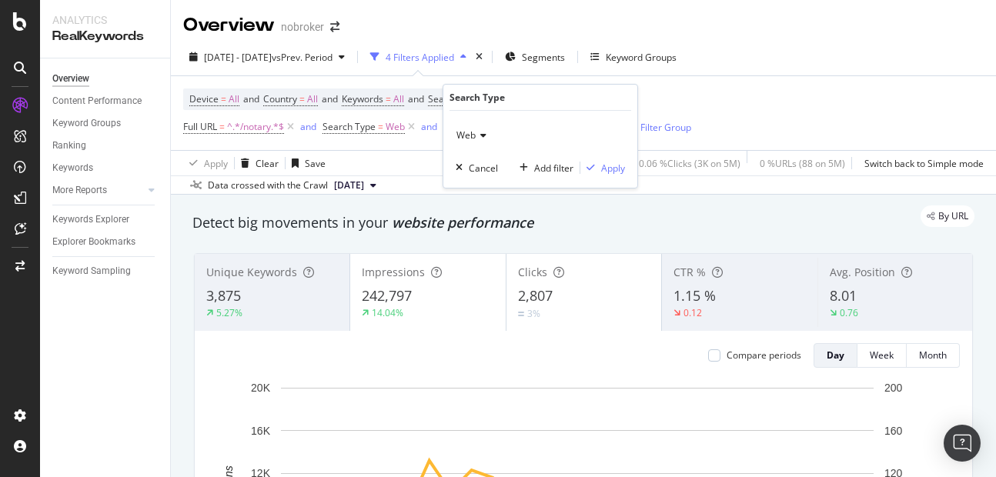
click at [469, 137] on span "Web" at bounding box center [465, 134] width 19 height 13
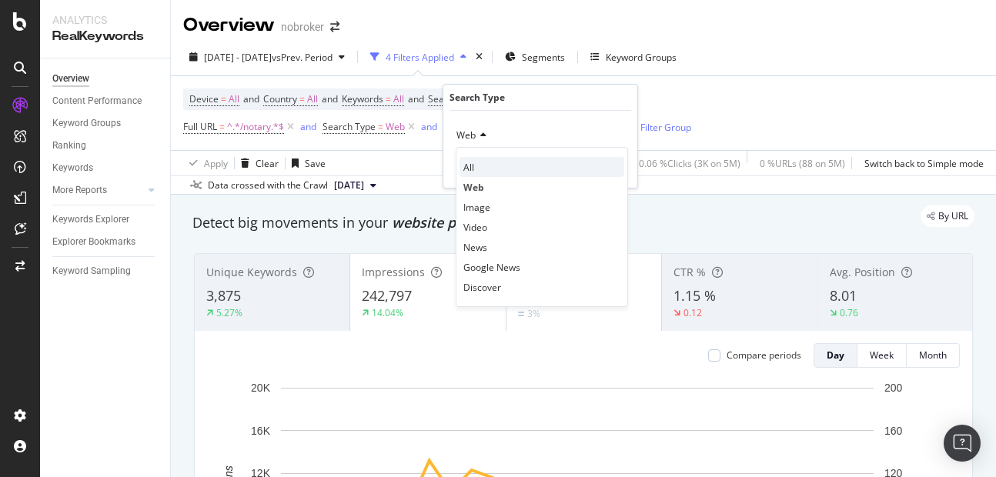
click at [477, 171] on div "All" at bounding box center [541, 167] width 165 height 20
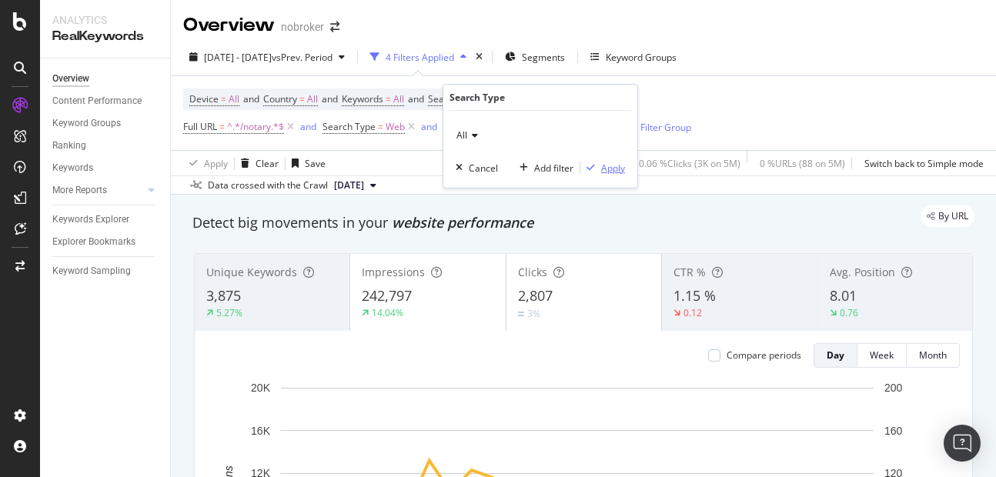
click at [609, 170] on div "Apply" at bounding box center [613, 168] width 24 height 13
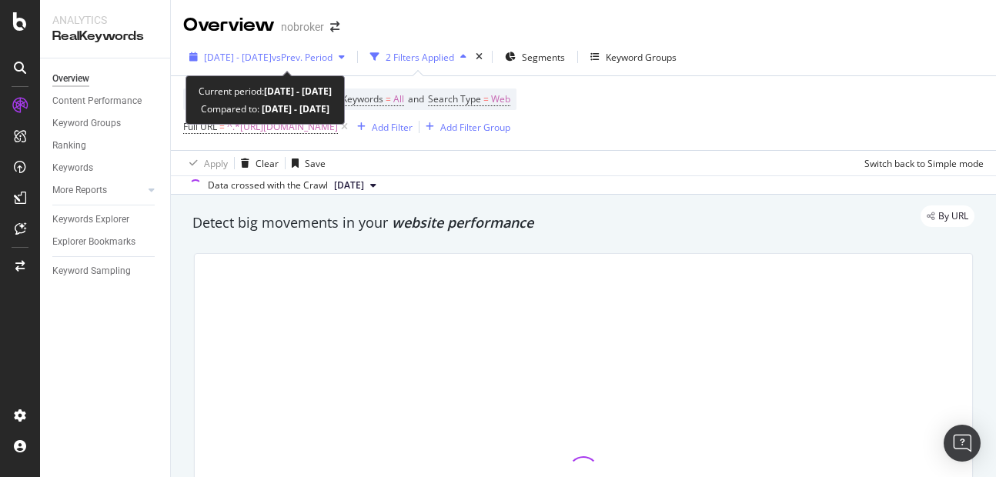
click at [269, 55] on span "[DATE] - [DATE]" at bounding box center [238, 57] width 68 height 13
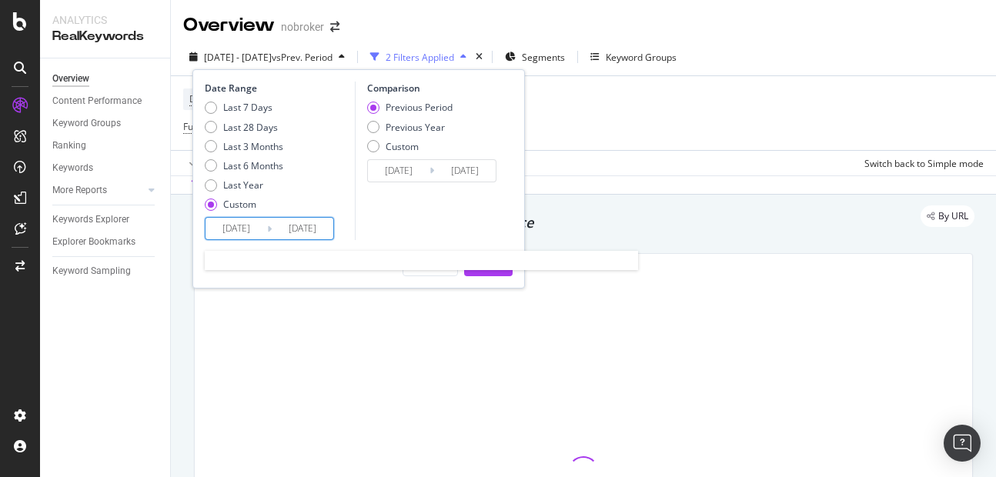
click at [245, 222] on input "[DATE]" at bounding box center [236, 229] width 62 height 22
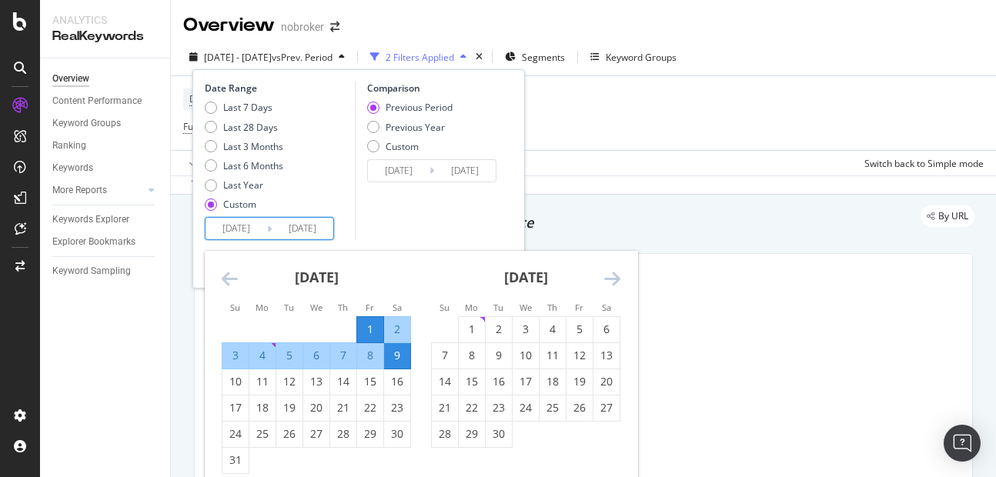
click at [616, 281] on icon "Move forward to switch to the next month." at bounding box center [612, 278] width 16 height 18
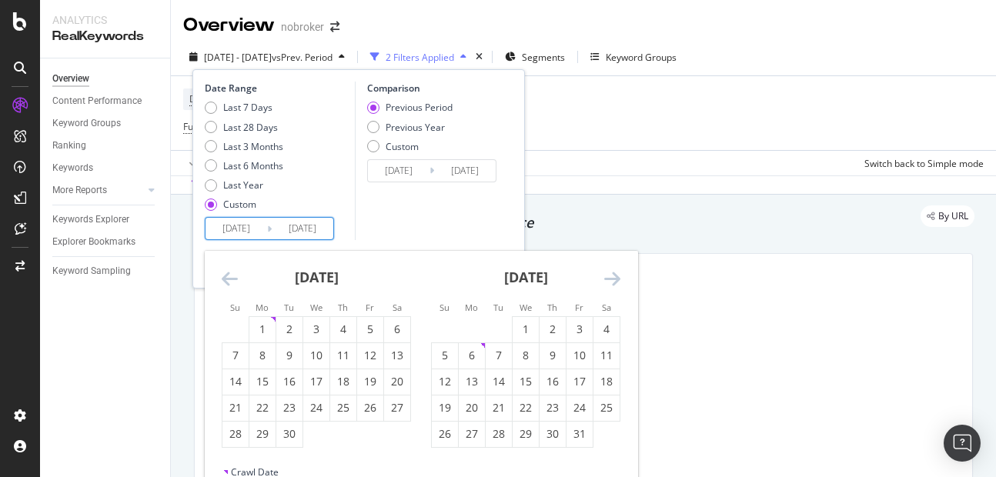
click at [616, 281] on icon "Move forward to switch to the next month." at bounding box center [612, 278] width 16 height 18
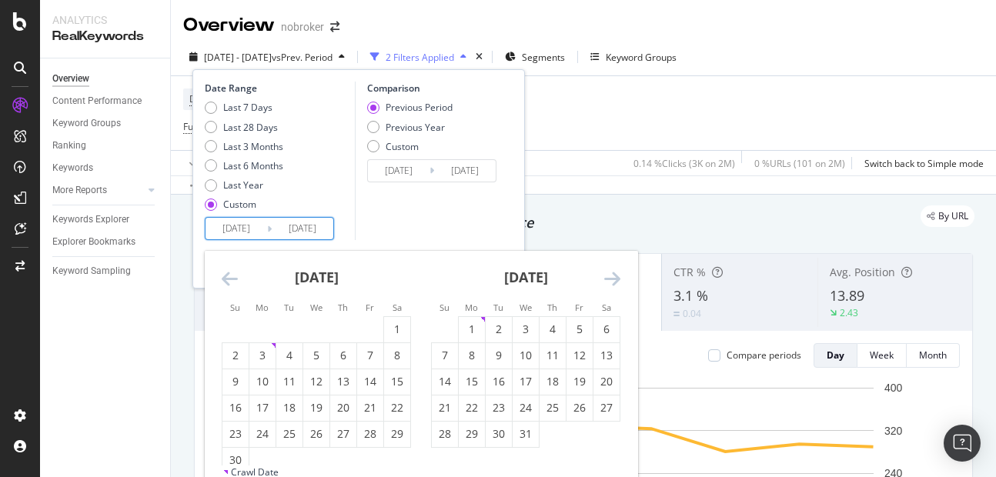
click at [616, 281] on icon "Move forward to switch to the next month." at bounding box center [612, 278] width 16 height 18
click at [611, 279] on icon "Move forward to switch to the next month." at bounding box center [612, 278] width 16 height 18
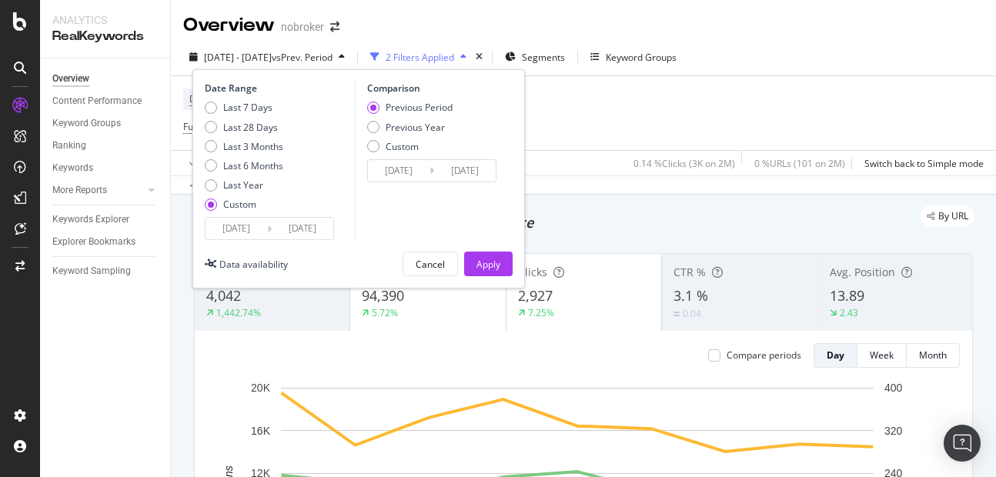
click at [428, 232] on div "Comparison Previous Period Previous Year Custom [DATE] Navigate forward to inte…" at bounding box center [428, 161] width 146 height 159
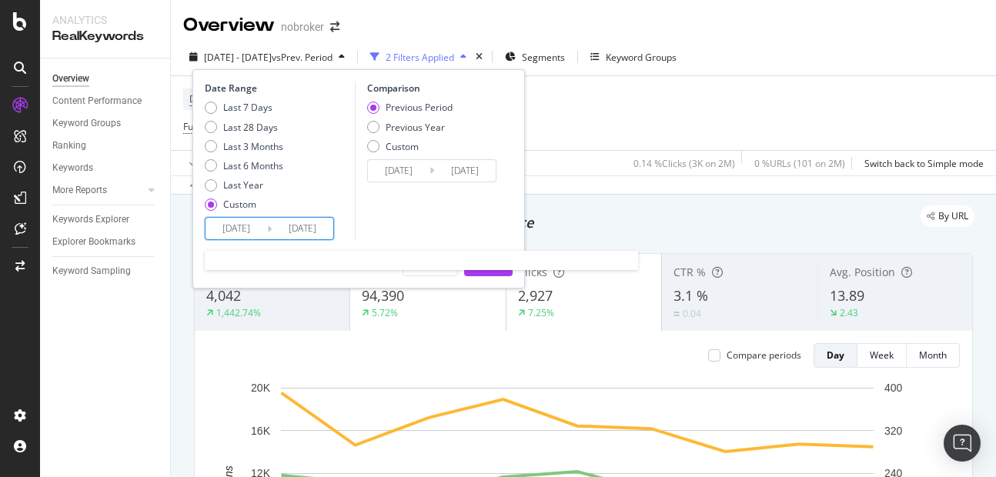
click at [237, 228] on input "[DATE]" at bounding box center [236, 229] width 62 height 22
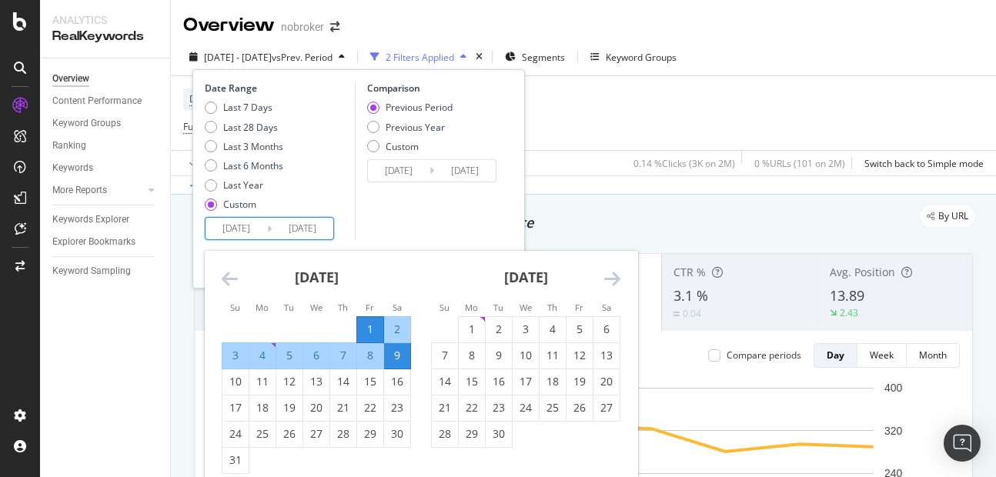
click at [625, 274] on div "[DATE] 1 2 3 4 5 6 7 8 9 10 11 12 13 14 15 16 17 18 19 20 21 22 23 24 25 26 27 …" at bounding box center [525, 349] width 209 height 197
click at [612, 276] on icon "Move forward to switch to the next month." at bounding box center [612, 278] width 16 height 18
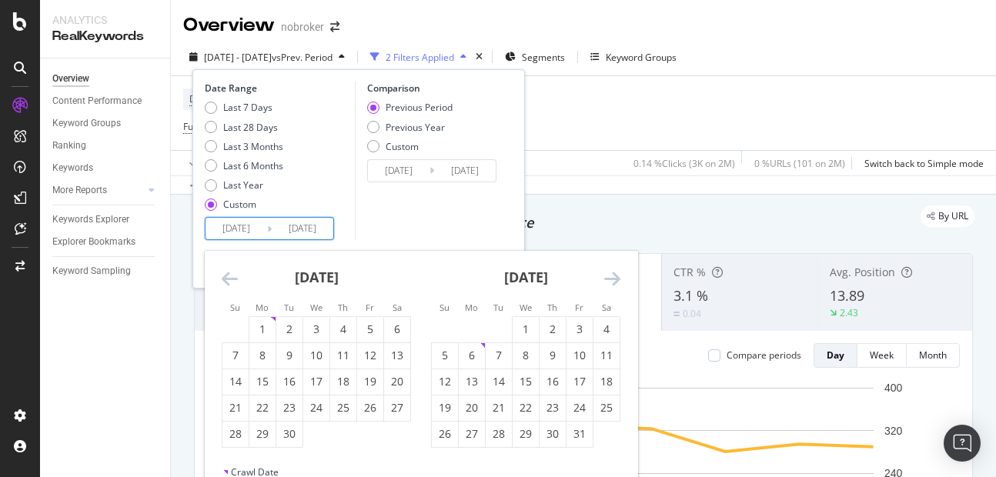
click at [612, 276] on icon "Move forward to switch to the next month." at bounding box center [612, 278] width 16 height 18
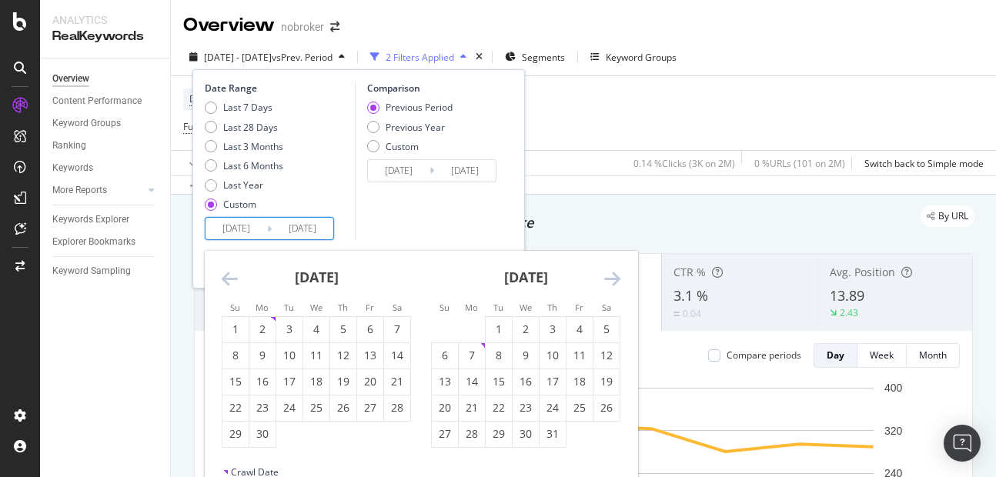
click at [612, 285] on icon "Move forward to switch to the next month." at bounding box center [612, 278] width 16 height 18
click at [617, 286] on icon "Move forward to switch to the next month." at bounding box center [612, 278] width 16 height 18
click at [607, 272] on icon "Move forward to switch to the next month." at bounding box center [612, 278] width 16 height 18
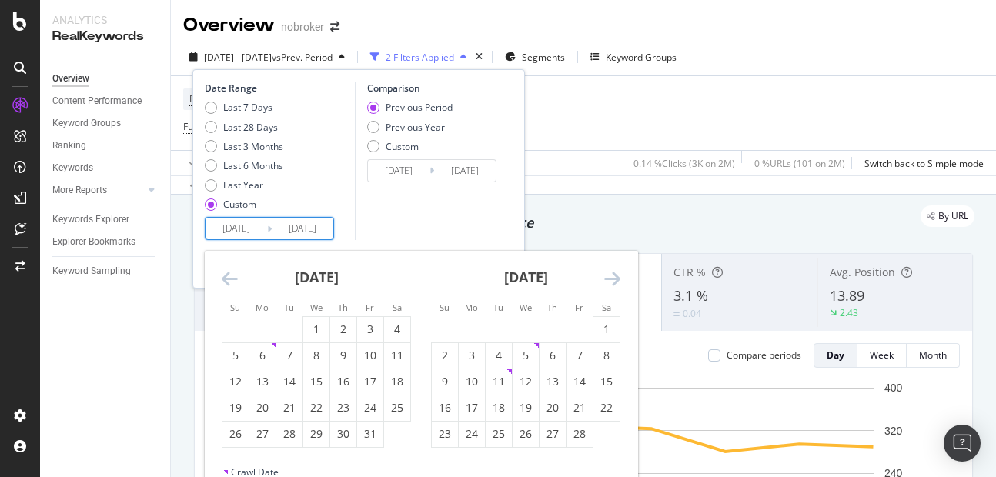
click at [607, 272] on icon "Move forward to switch to the next month." at bounding box center [612, 278] width 16 height 18
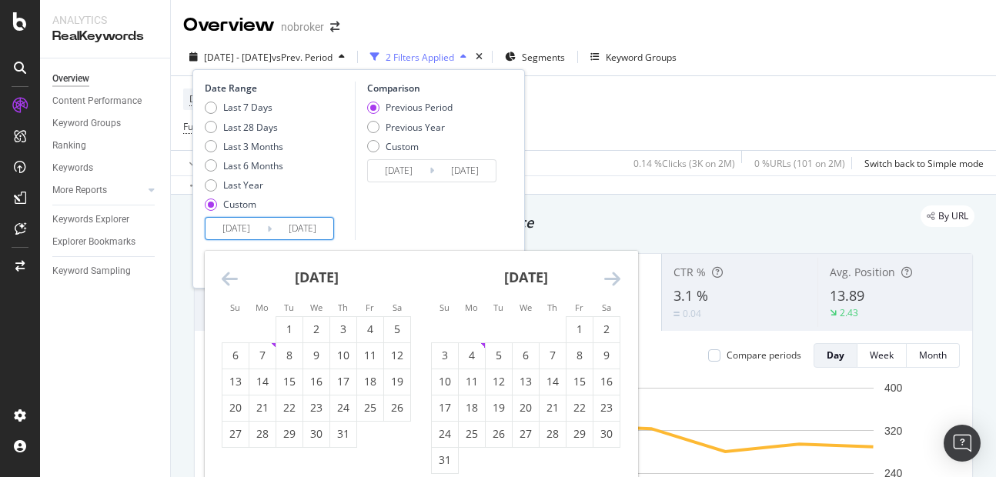
click at [607, 272] on icon "Move forward to switch to the next month." at bounding box center [612, 278] width 16 height 18
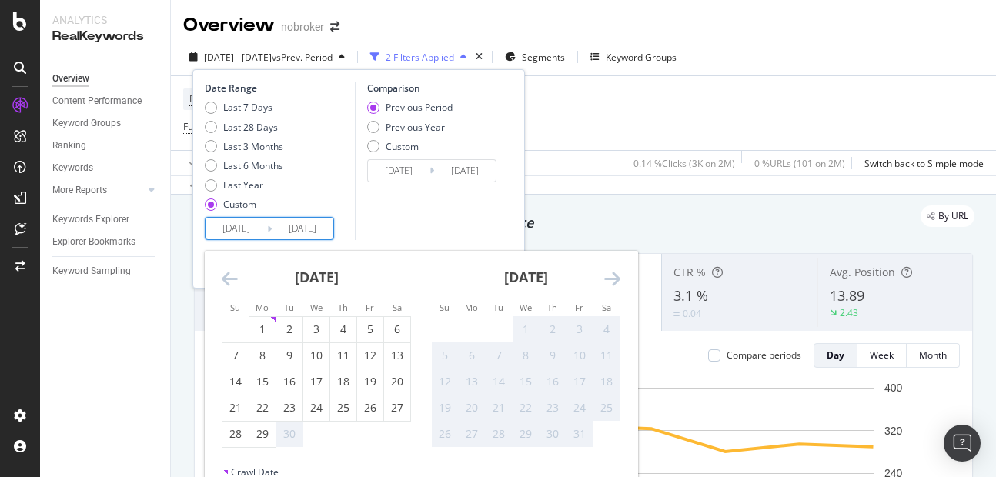
click at [607, 272] on icon "Move forward to switch to the next month." at bounding box center [612, 278] width 16 height 18
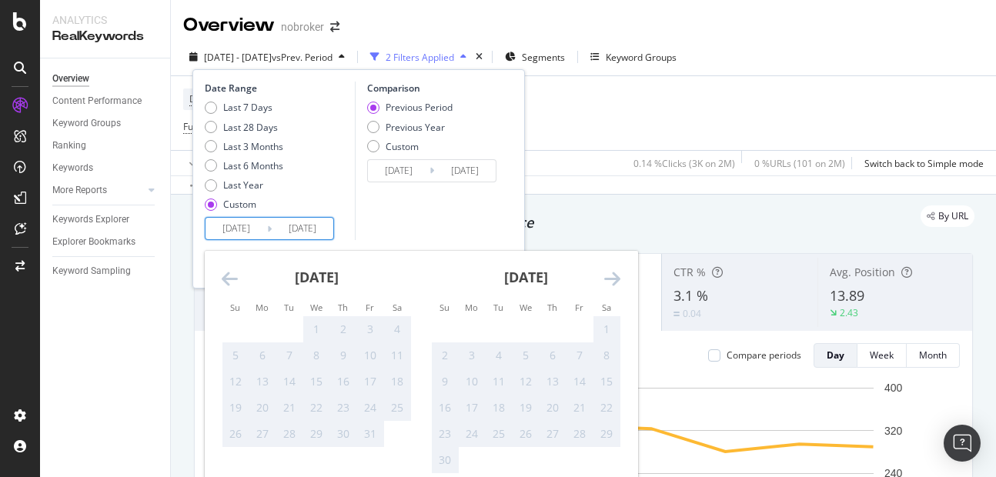
click at [607, 272] on icon "Move forward to switch to the next month." at bounding box center [612, 278] width 16 height 18
click at [227, 279] on icon "Move backward to switch to the previous month." at bounding box center [230, 278] width 16 height 18
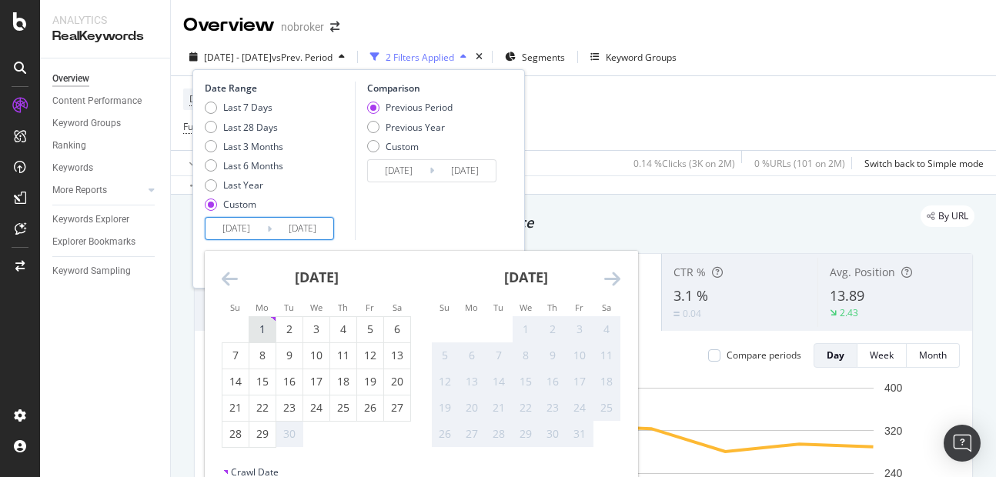
click at [262, 329] on div "1" at bounding box center [262, 329] width 26 height 15
type input "[DATE]"
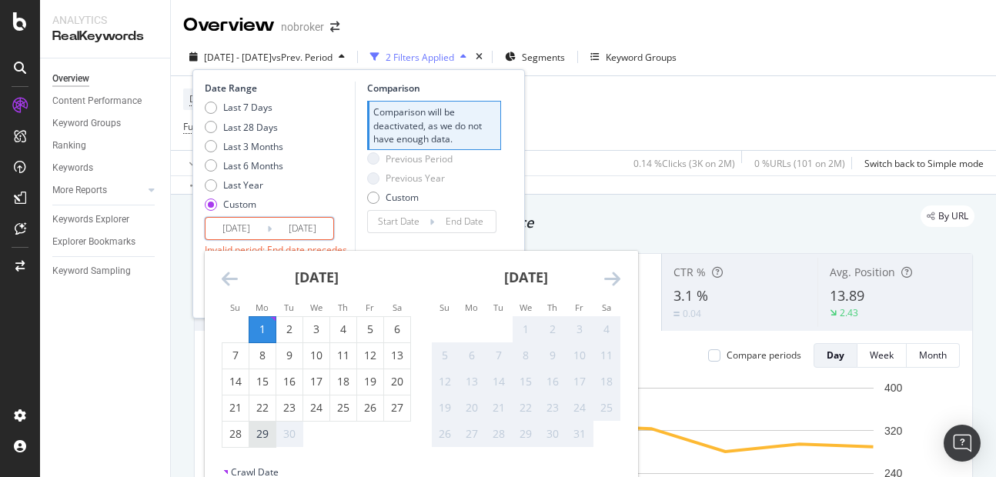
click at [266, 430] on div "29" at bounding box center [262, 433] width 26 height 15
type input "[DATE]"
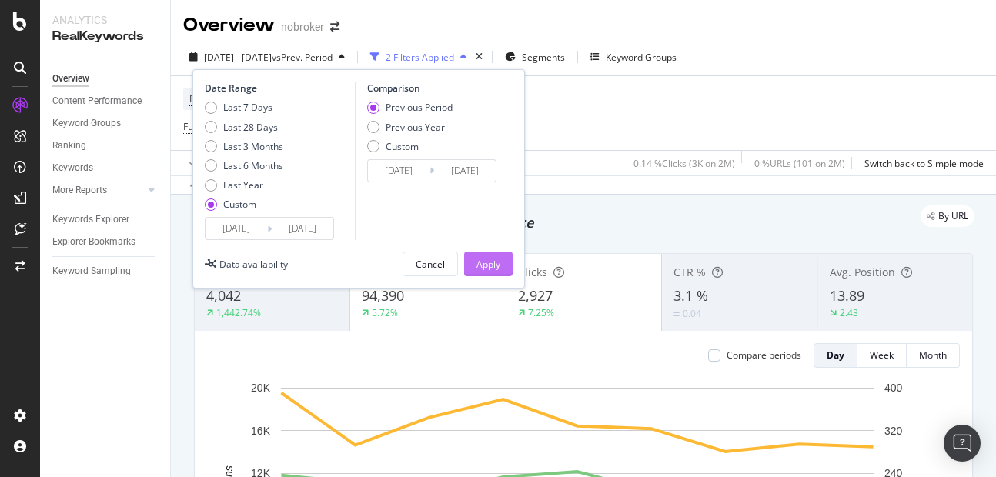
click at [495, 269] on div "Apply" at bounding box center [488, 264] width 24 height 13
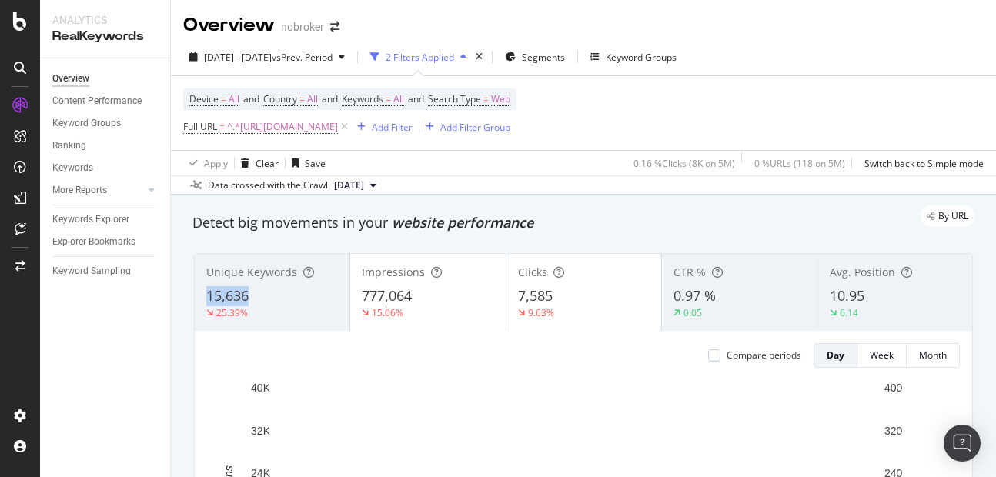
copy span "15,636"
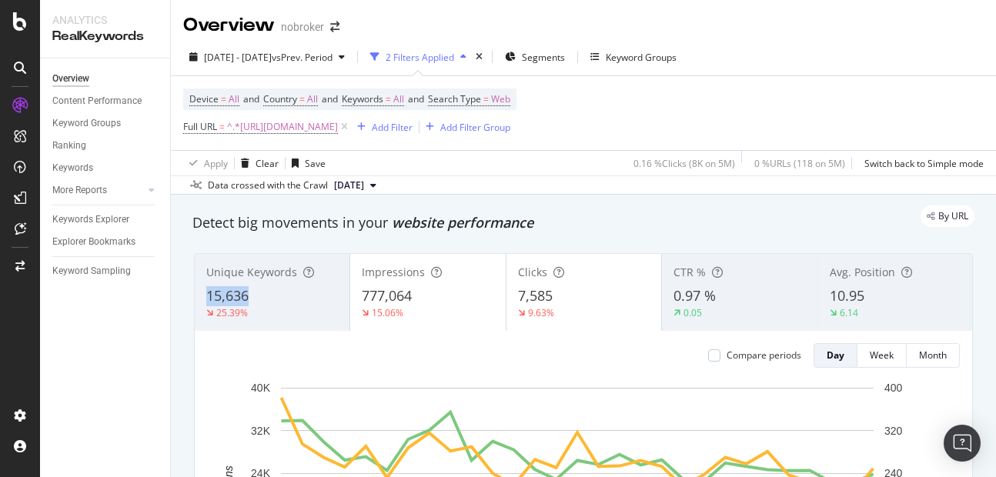
drag, startPoint x: 199, startPoint y: 287, endPoint x: 269, endPoint y: 302, distance: 72.4
click at [269, 302] on div "Unique Keywords 15,636 25.39%" at bounding box center [272, 292] width 155 height 69
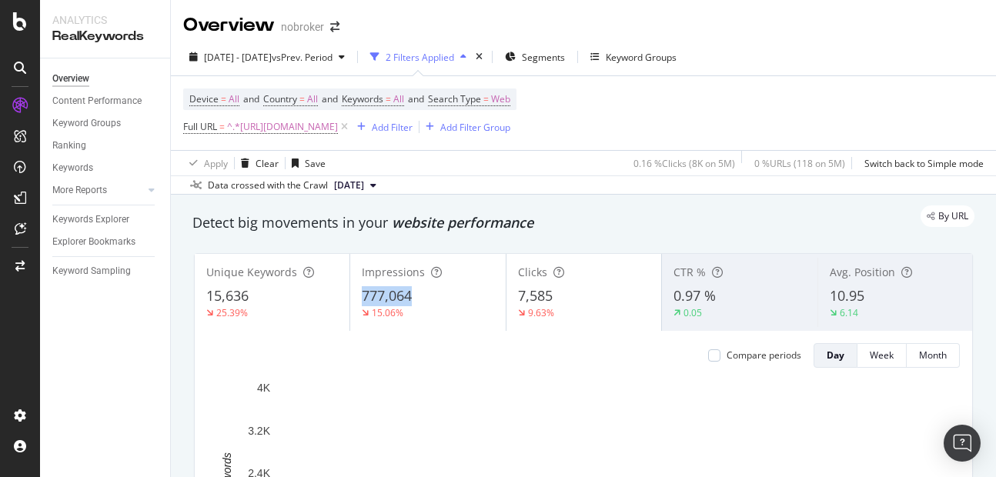
copy span "777,064"
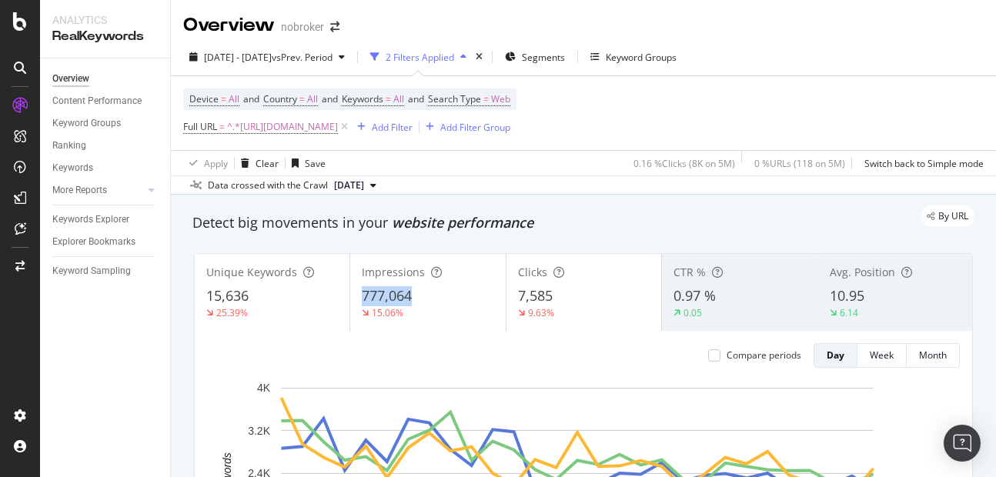
drag, startPoint x: 358, startPoint y: 288, endPoint x: 442, endPoint y: 298, distance: 84.5
click at [442, 298] on div "Impressions 777,064 15.06%" at bounding box center [427, 292] width 155 height 69
